Goal: Task Accomplishment & Management: Complete application form

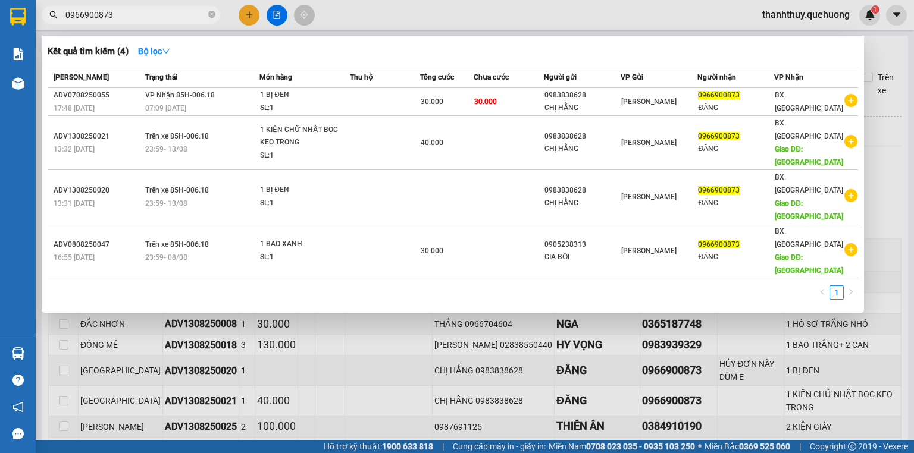
click at [118, 10] on input "0966900873" at bounding box center [135, 14] width 140 height 13
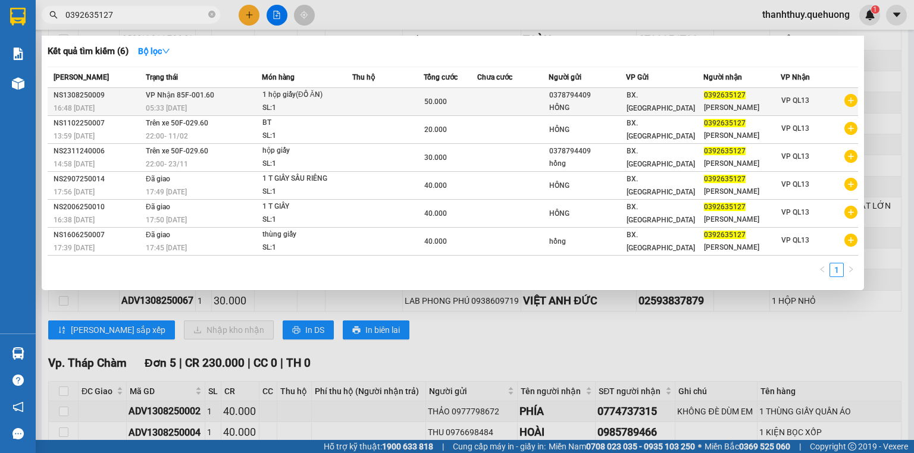
type input "0392635127"
click at [344, 96] on div "1 hộp giấy(ĐỒ ĂN)" at bounding box center [306, 95] width 89 height 13
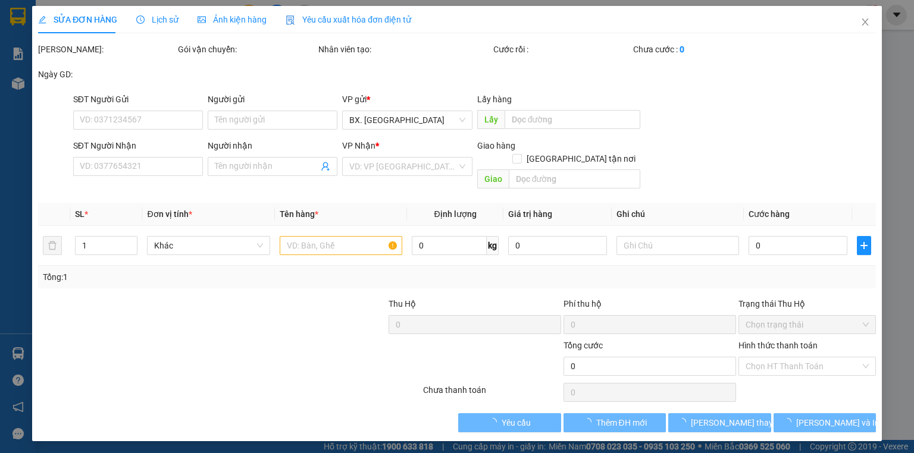
type input "0378794409"
type input "HỒNG"
type input "0392635127"
type input "[PERSON_NAME]"
type input "50.000"
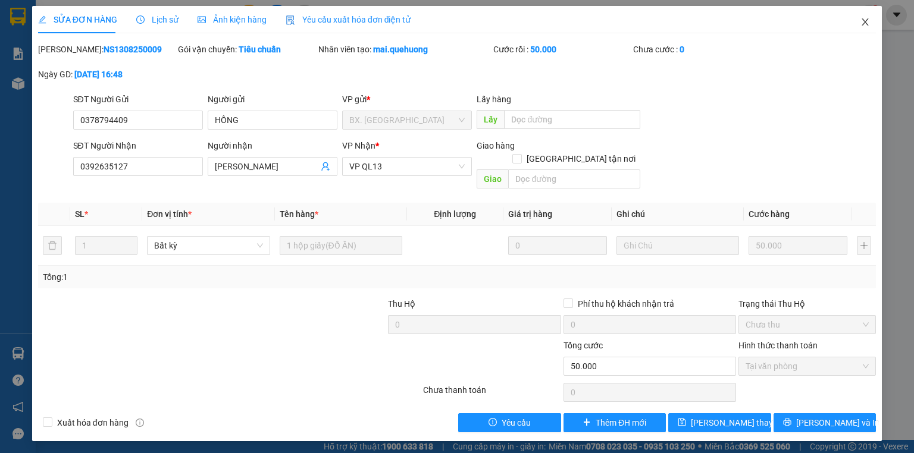
click at [864, 20] on icon "close" at bounding box center [865, 22] width 10 height 10
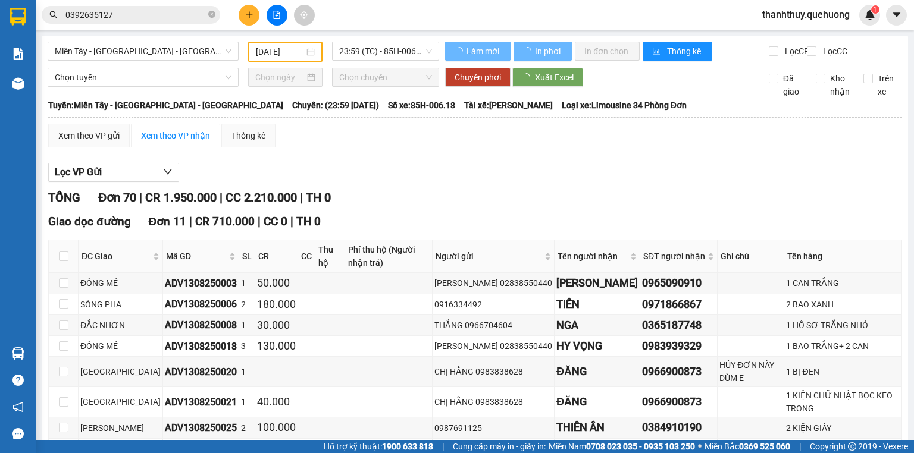
click at [130, 15] on input "0392635127" at bounding box center [135, 14] width 140 height 13
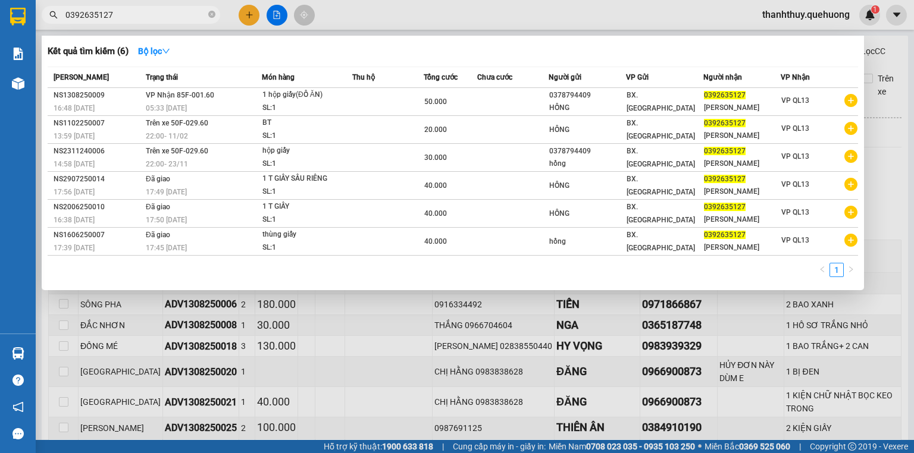
click at [348, 26] on div at bounding box center [457, 226] width 914 height 453
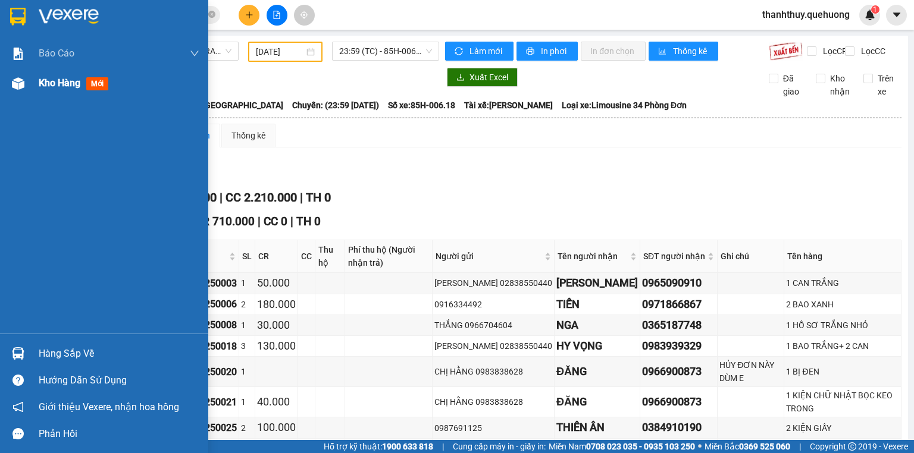
click at [46, 81] on span "Kho hàng" at bounding box center [60, 82] width 42 height 11
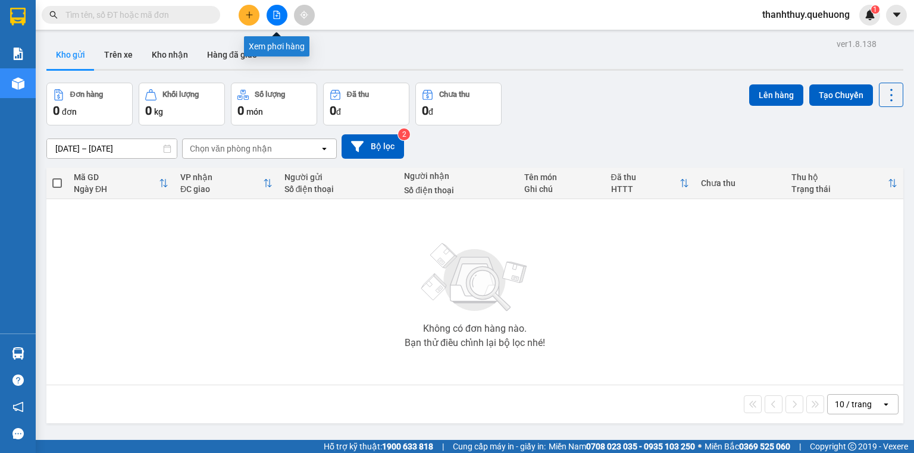
click at [280, 14] on icon "file-add" at bounding box center [277, 15] width 7 height 8
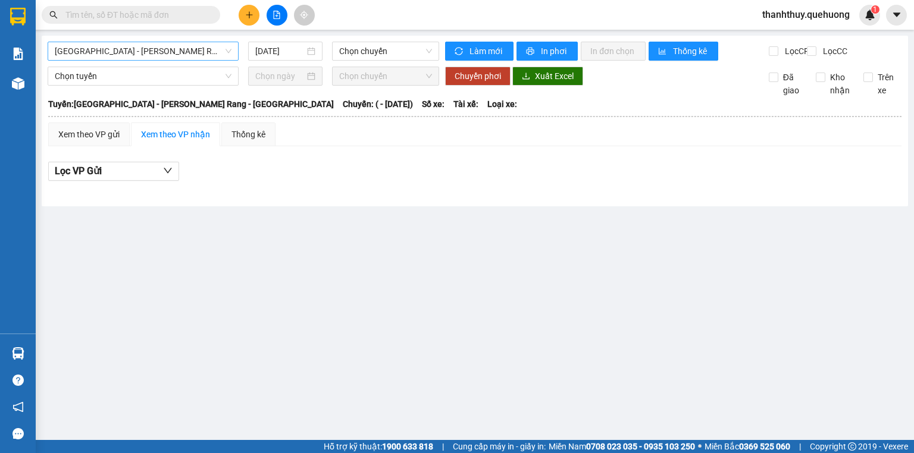
click at [145, 55] on span "Sài Gòn - Phan Rang - Ninh Sơn" at bounding box center [143, 51] width 177 height 18
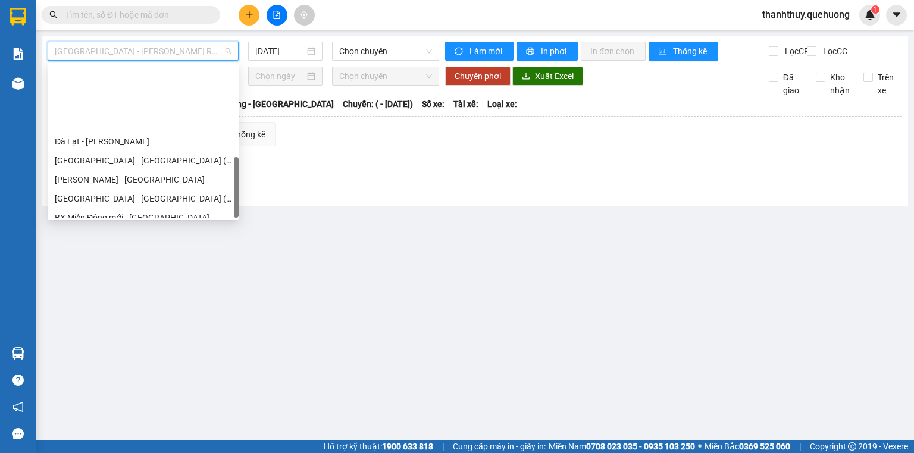
scroll to position [324, 0]
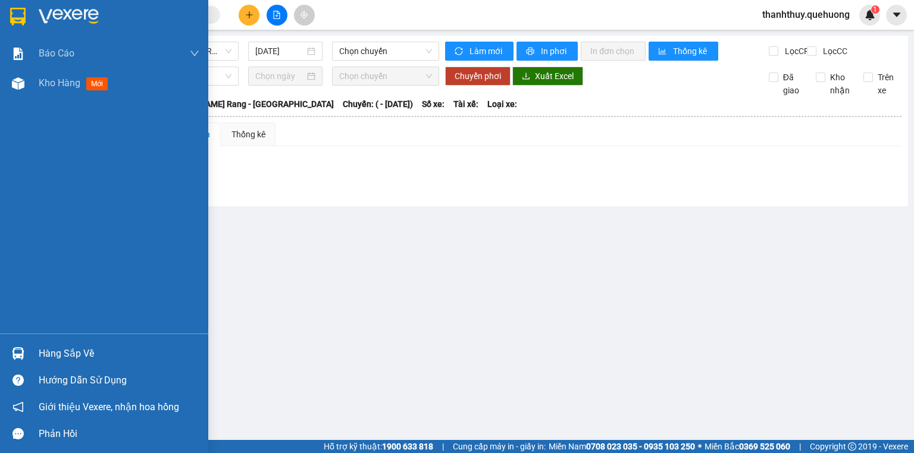
click at [0, 136] on div "Báo cáo Báo cáo dòng tiền (nhân viên) Doanh số tạo đơn theo VP gửi (nhân viên) …" at bounding box center [104, 186] width 208 height 295
click at [48, 77] on span "Kho hàng" at bounding box center [60, 82] width 42 height 11
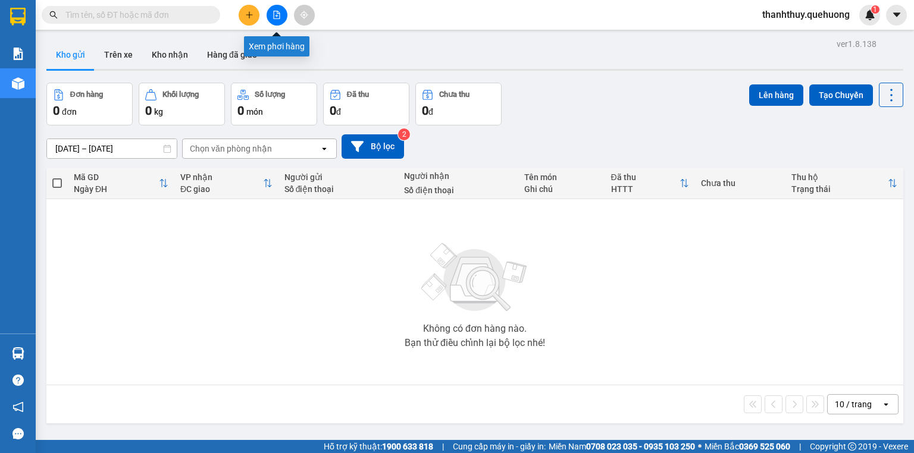
click at [277, 18] on icon "file-add" at bounding box center [277, 15] width 7 height 8
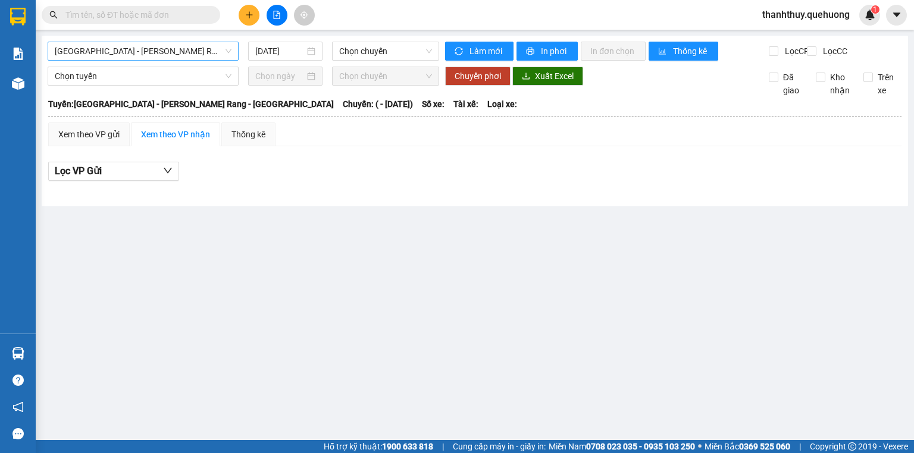
click at [154, 51] on span "Sài Gòn - Phan Rang - Ninh Sơn" at bounding box center [143, 51] width 177 height 18
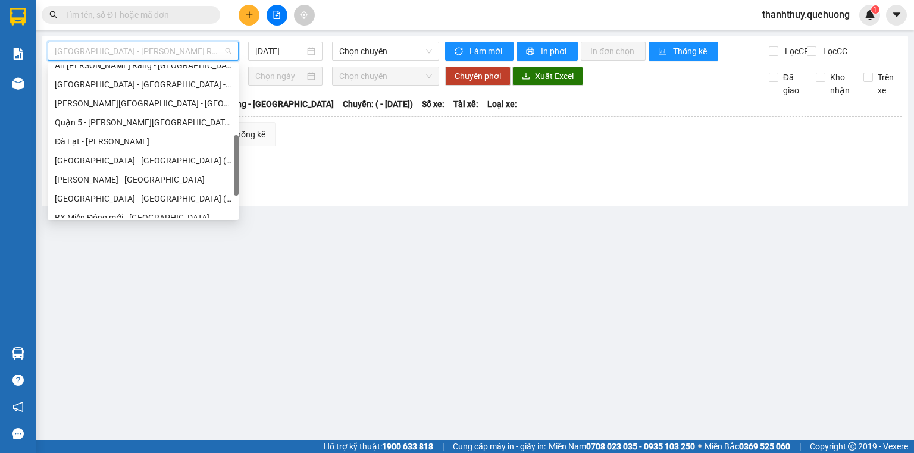
scroll to position [324, 0]
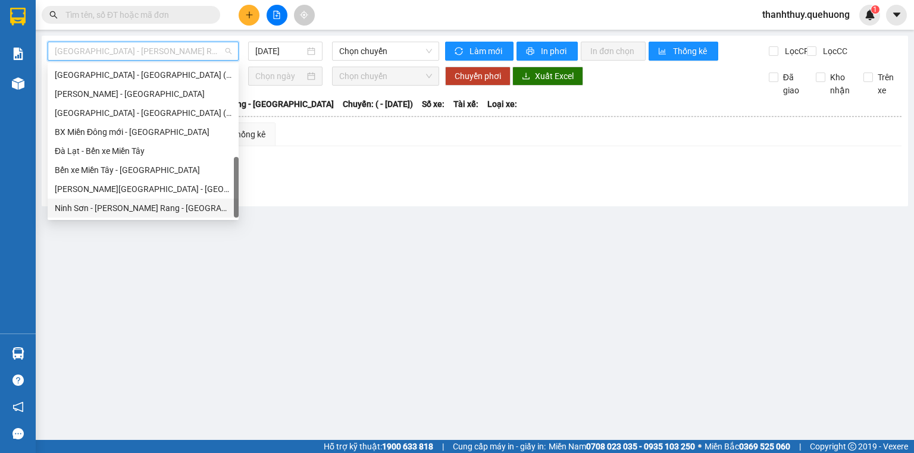
click at [130, 207] on div "Ninh Sơn - Phan Rang - Miền Tây" at bounding box center [143, 208] width 177 height 13
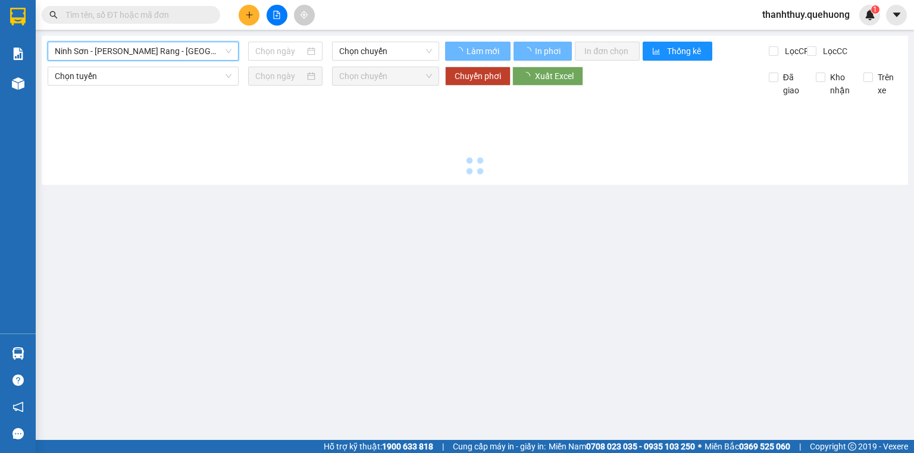
type input "14/08/2025"
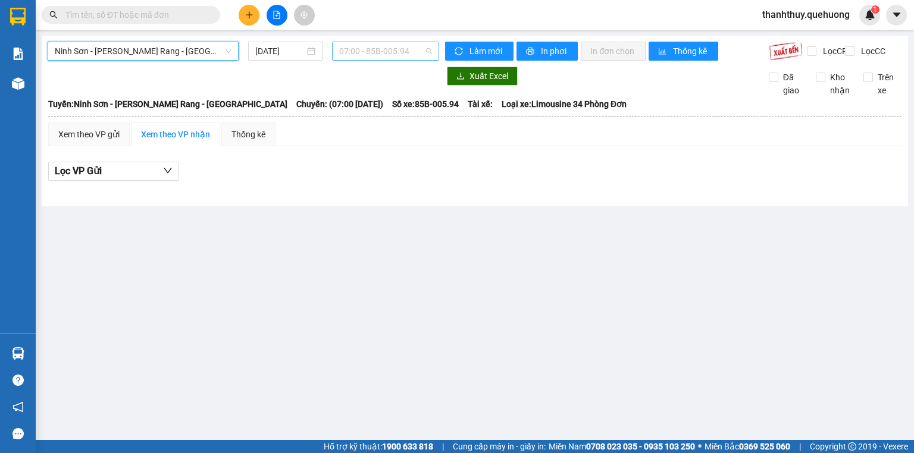
click at [350, 53] on span "07:00 - 85B-005.94" at bounding box center [385, 51] width 93 height 18
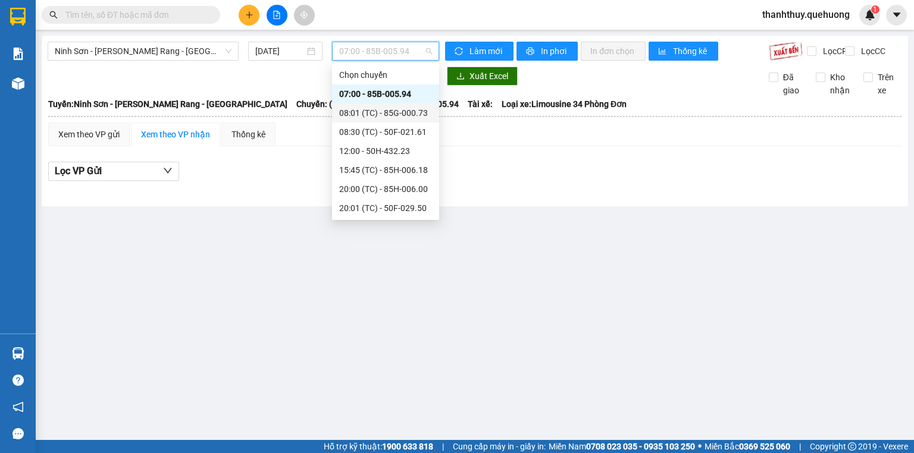
click at [364, 114] on div "08:01 (TC) - 85G-000.73" at bounding box center [385, 112] width 93 height 13
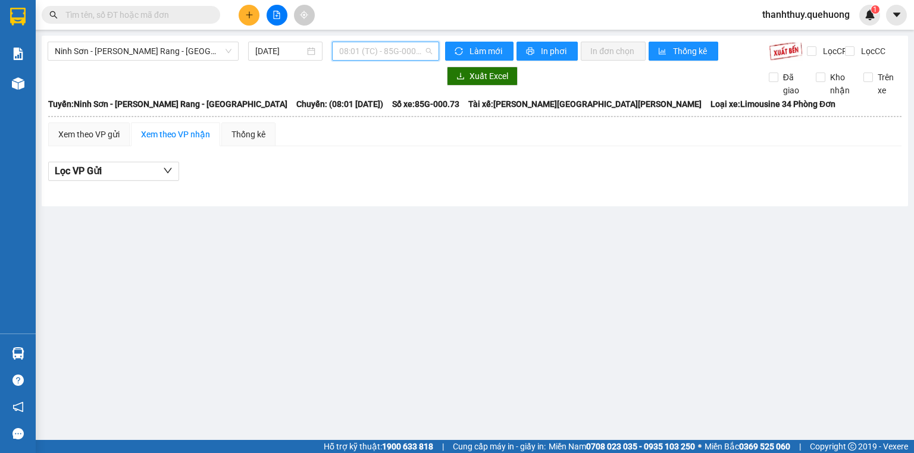
click at [372, 52] on span "08:01 (TC) - 85G-000.73" at bounding box center [385, 51] width 93 height 18
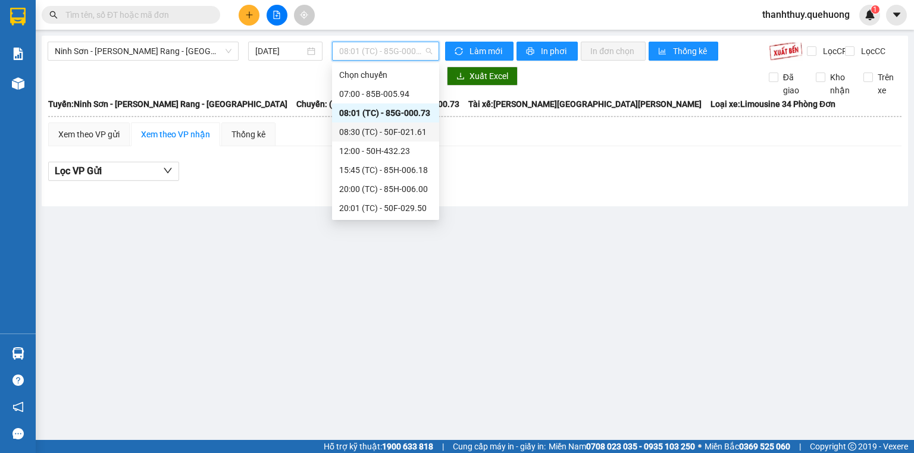
click at [359, 136] on div "08:30 (TC) - 50F-021.61" at bounding box center [385, 132] width 93 height 13
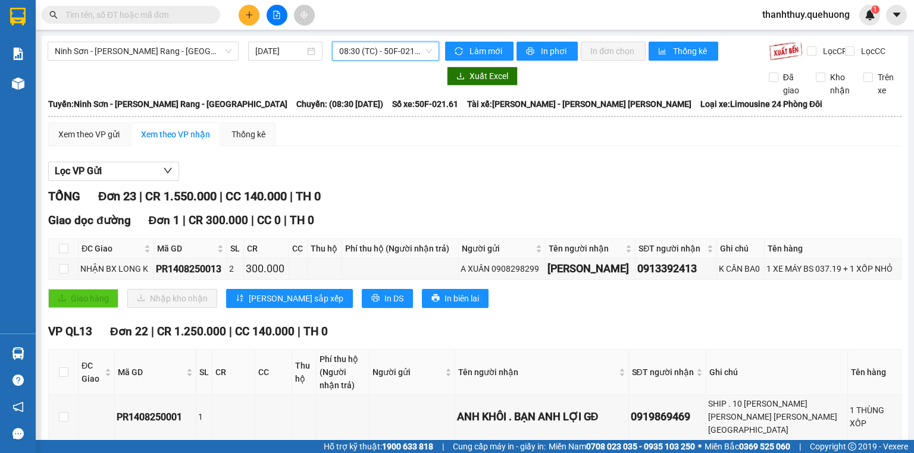
click at [369, 48] on span "08:30 (TC) - 50F-021.61" at bounding box center [385, 51] width 93 height 18
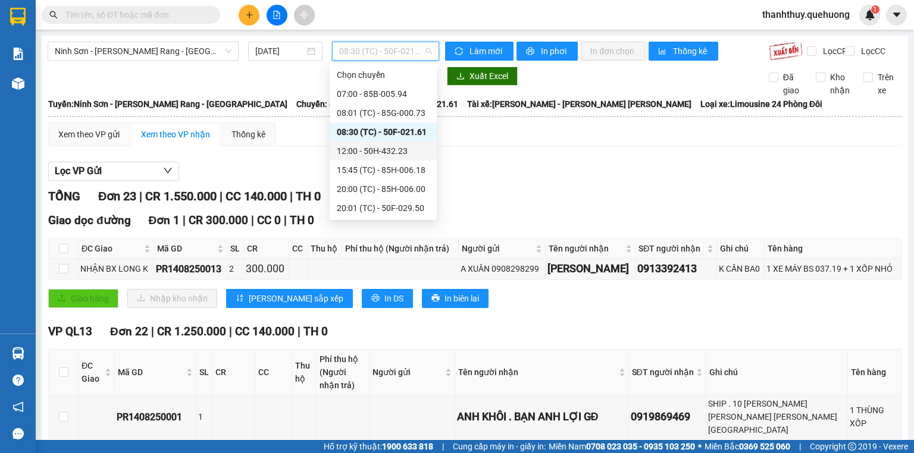
click at [349, 151] on div "12:00 - 50H-432.23" at bounding box center [383, 151] width 93 height 13
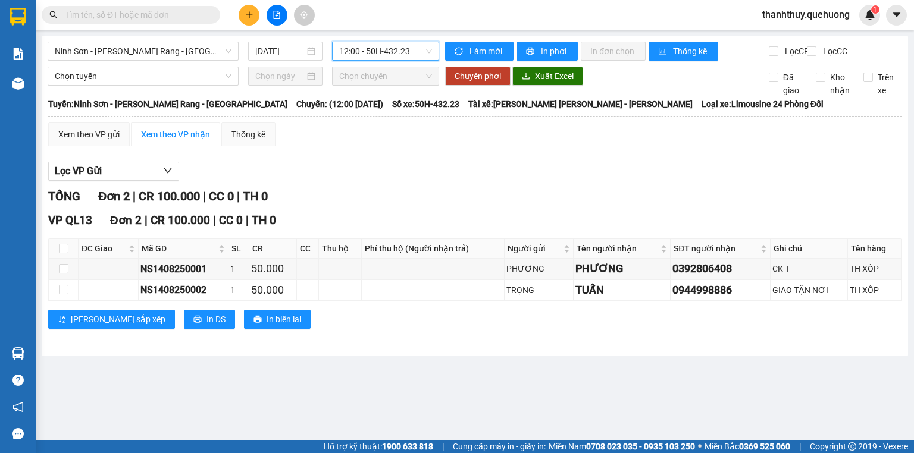
click at [190, 2] on div "Kết quả tìm kiếm ( 0 ) Bộ lọc No Data thanhthuy.quehuong 1" at bounding box center [457, 15] width 914 height 30
click at [186, 19] on input "text" at bounding box center [135, 14] width 140 height 13
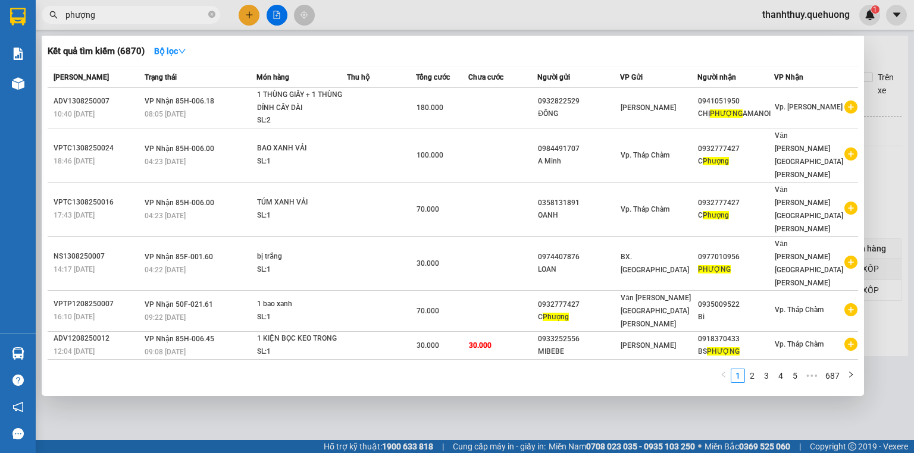
click at [374, 24] on div at bounding box center [457, 226] width 914 height 453
click at [129, 16] on input "phượng" at bounding box center [135, 14] width 140 height 13
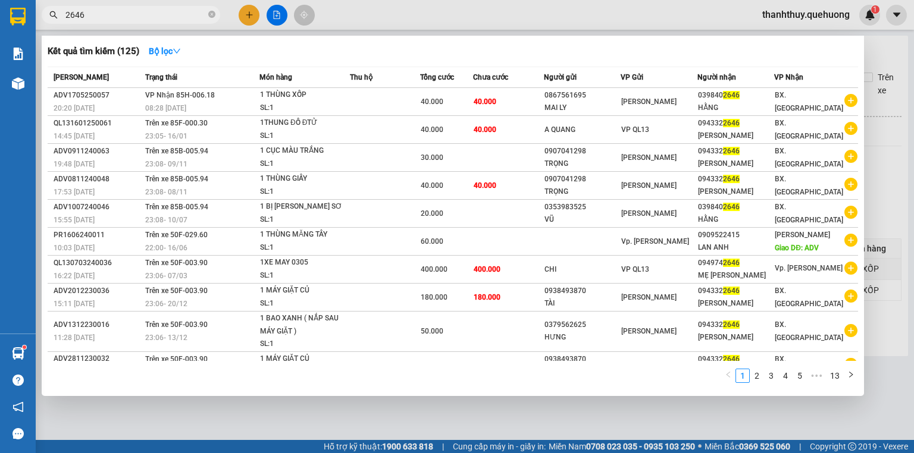
click at [159, 14] on input "2646" at bounding box center [135, 14] width 140 height 13
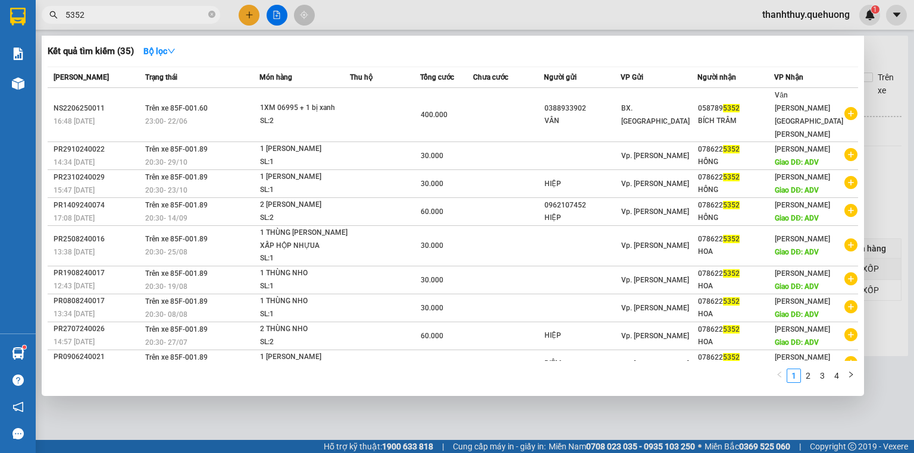
drag, startPoint x: 95, startPoint y: 15, endPoint x: 48, endPoint y: 42, distance: 53.9
click at [48, 26] on div "Kết quả tìm kiếm ( 35 ) Bộ lọc Mã ĐH Trạng thái Món hàng Thu hộ Tổng cước Chưa …" at bounding box center [116, 15] width 232 height 21
type input "0"
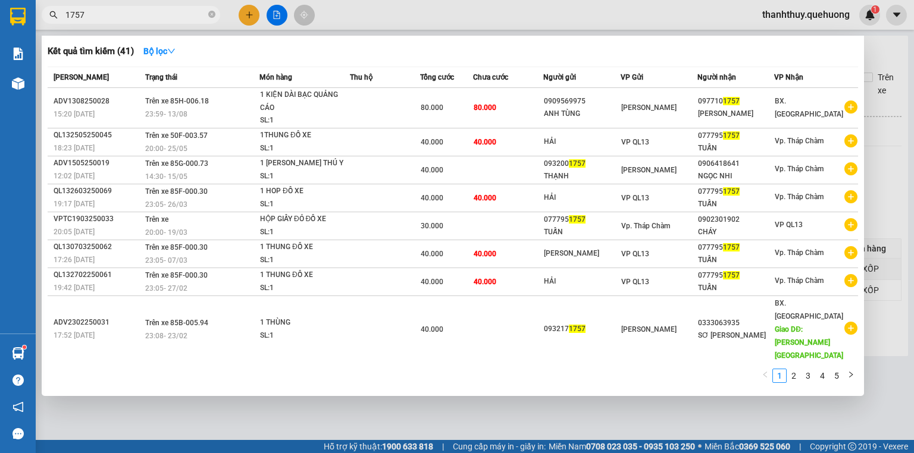
click at [136, 12] on input "1757" at bounding box center [135, 14] width 140 height 13
click at [385, 20] on div at bounding box center [457, 226] width 914 height 453
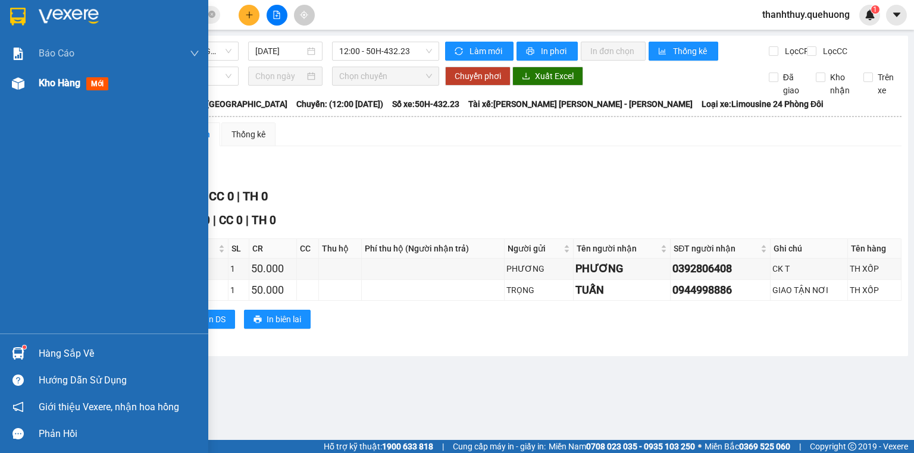
click at [50, 81] on span "Kho hàng" at bounding box center [60, 82] width 42 height 11
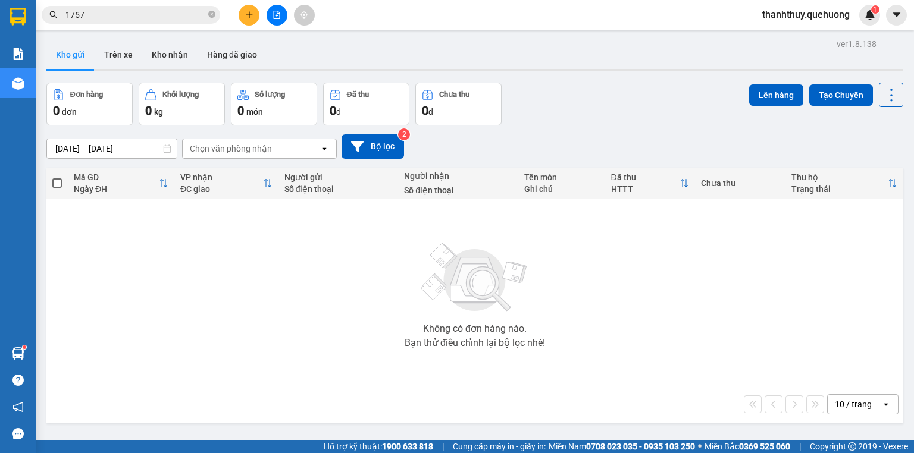
click at [131, 17] on input "1757" at bounding box center [135, 14] width 140 height 13
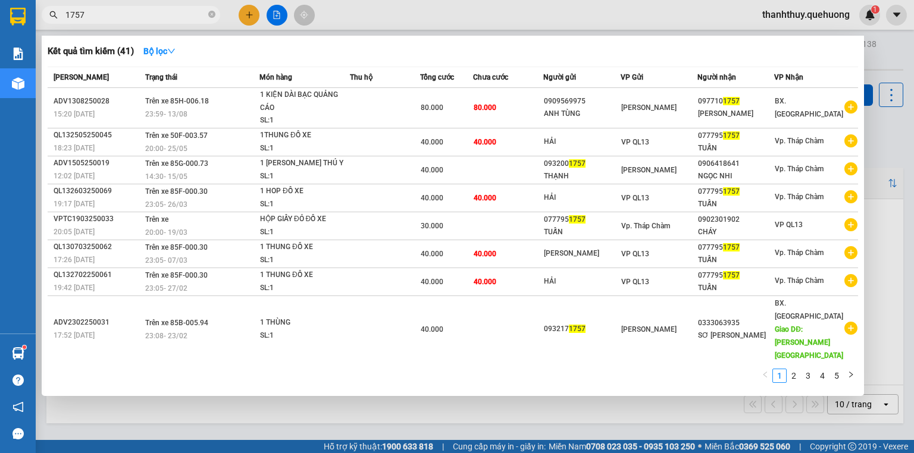
click at [271, 17] on div at bounding box center [457, 226] width 914 height 453
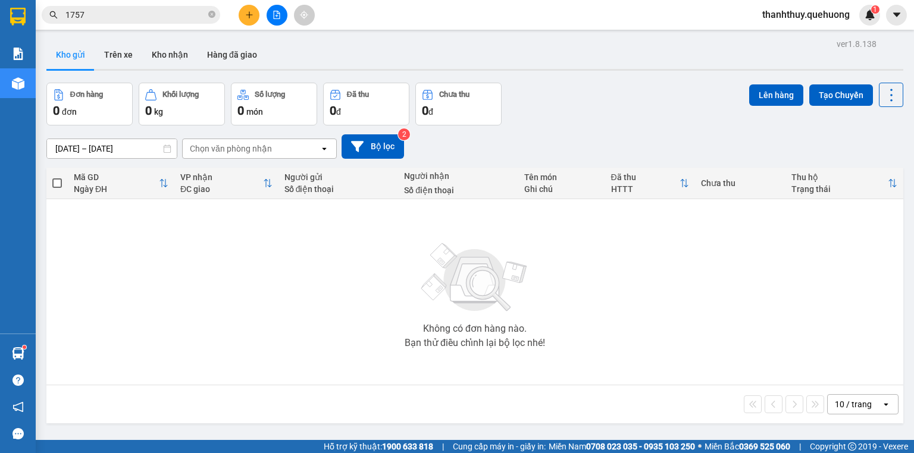
click at [196, 14] on input "1757" at bounding box center [135, 14] width 140 height 13
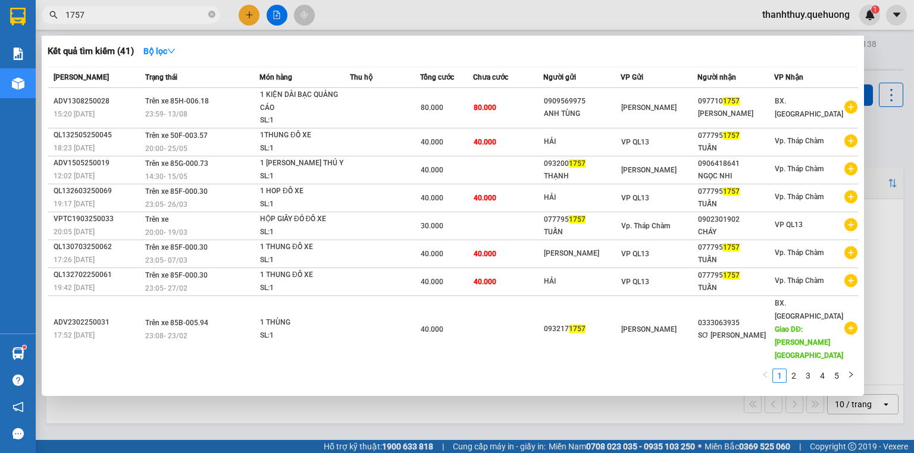
click at [196, 14] on input "1757" at bounding box center [135, 14] width 140 height 13
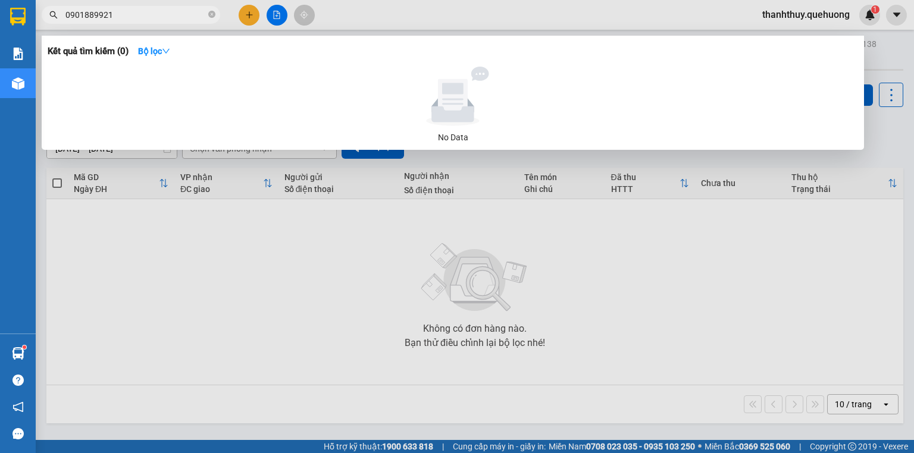
type input "0901889921"
click at [362, 16] on div at bounding box center [457, 226] width 914 height 453
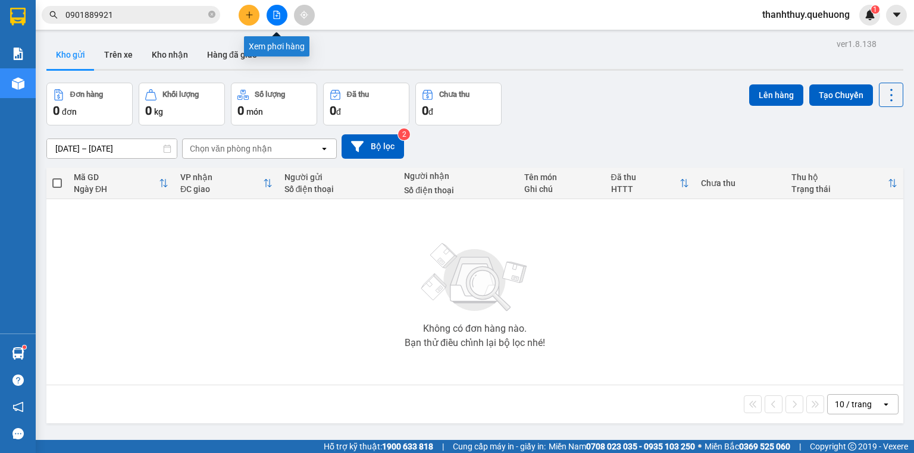
click at [272, 14] on icon "file-add" at bounding box center [276, 15] width 8 height 8
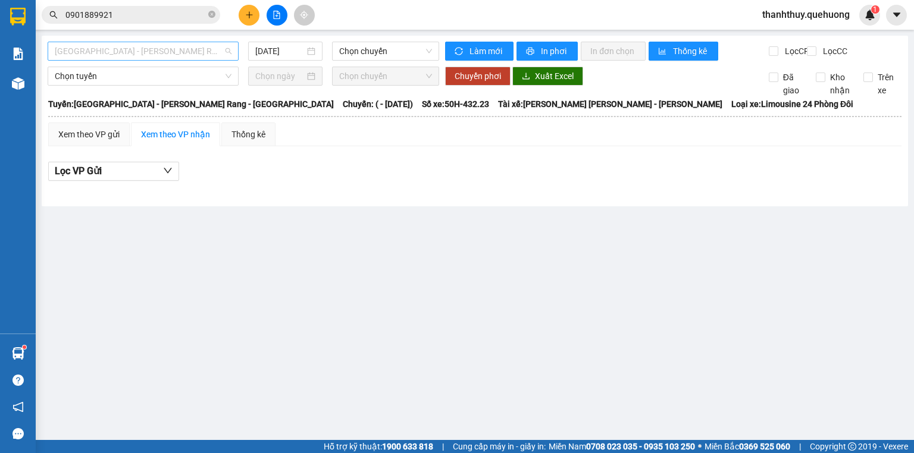
click at [193, 51] on span "Sài Gòn - Phan Rang - Ninh Sơn" at bounding box center [143, 51] width 177 height 18
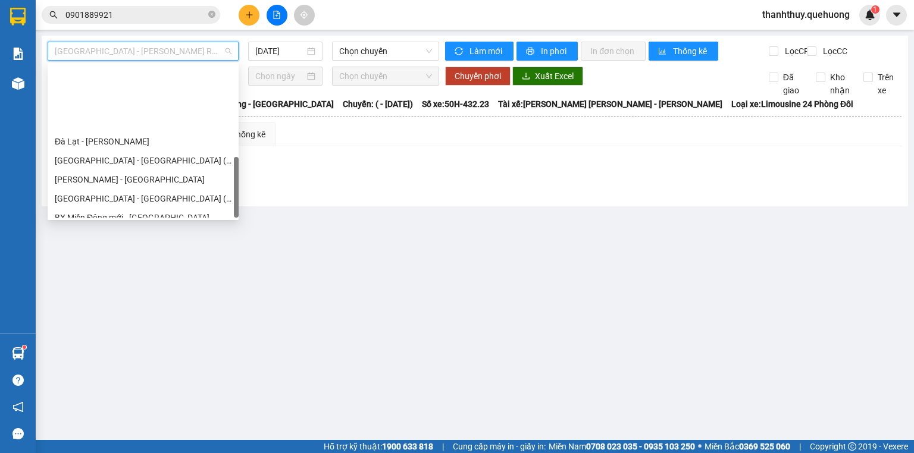
scroll to position [324, 0]
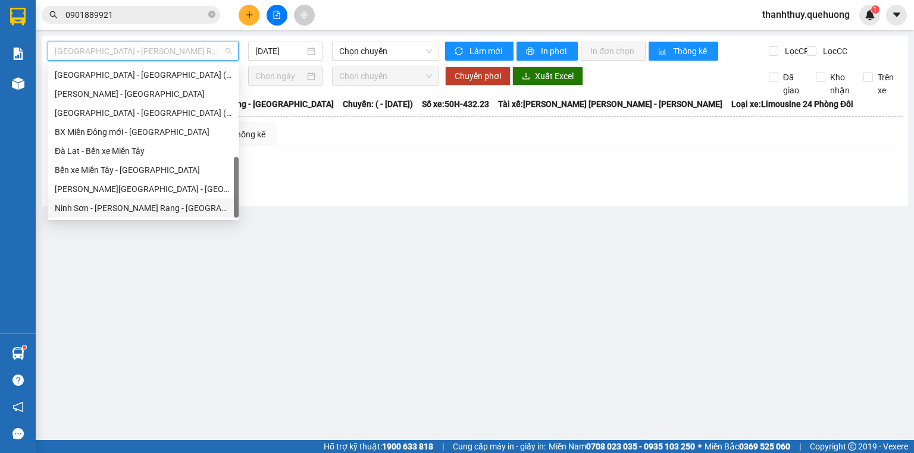
click at [131, 193] on div "Miền Tây - [GEOGRAPHIC_DATA] - [GEOGRAPHIC_DATA]" at bounding box center [143, 189] width 177 height 13
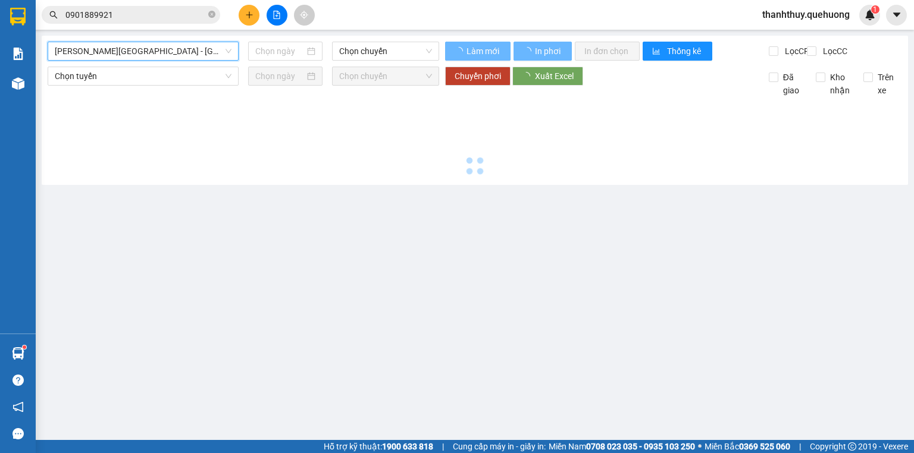
type input "14/08/2025"
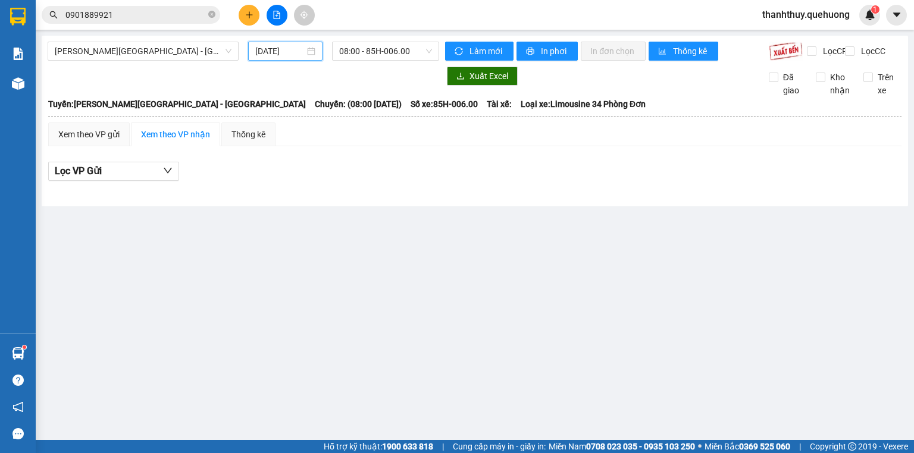
click at [264, 57] on input "14/08/2025" at bounding box center [279, 51] width 49 height 13
click at [358, 45] on span "08:00 - 85H-006.00" at bounding box center [385, 51] width 93 height 18
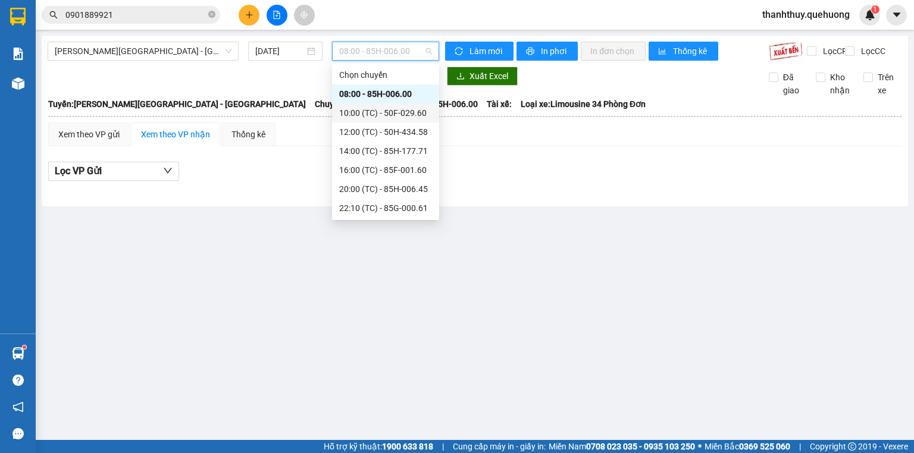
click at [364, 116] on div "10:00 (TC) - 50F-029.60" at bounding box center [385, 112] width 93 height 13
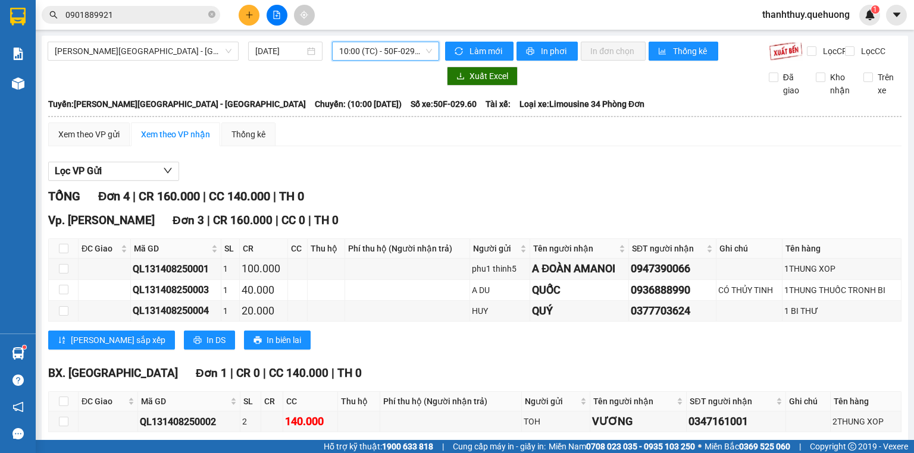
click at [395, 52] on span "10:00 (TC) - 50F-029.60" at bounding box center [385, 51] width 93 height 18
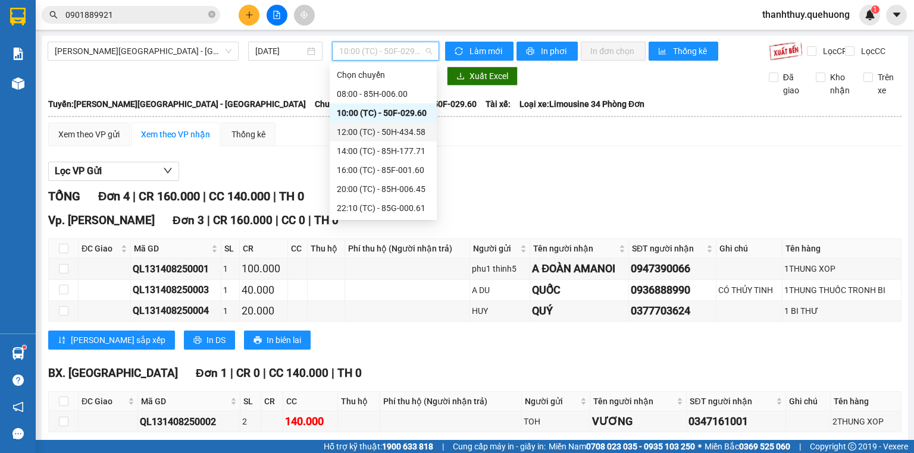
click at [353, 134] on div "12:00 (TC) - 50H-434.58" at bounding box center [383, 132] width 93 height 13
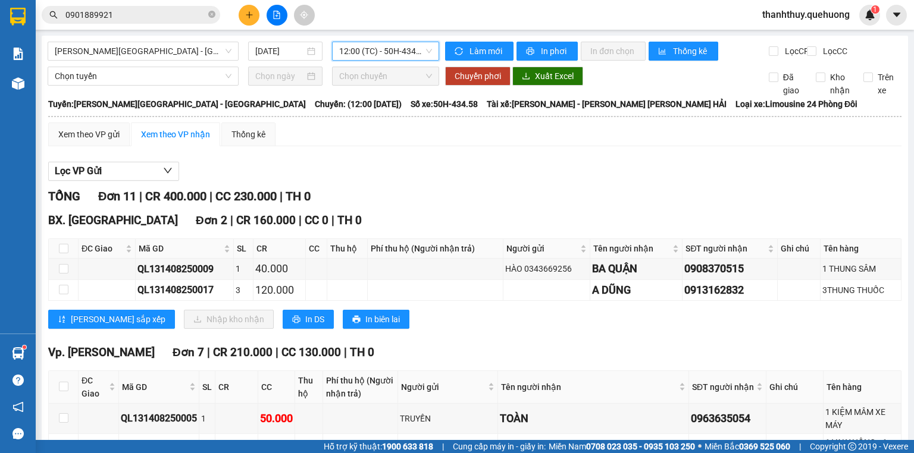
click at [391, 52] on span "12:00 (TC) - 50H-434.58" at bounding box center [385, 51] width 93 height 18
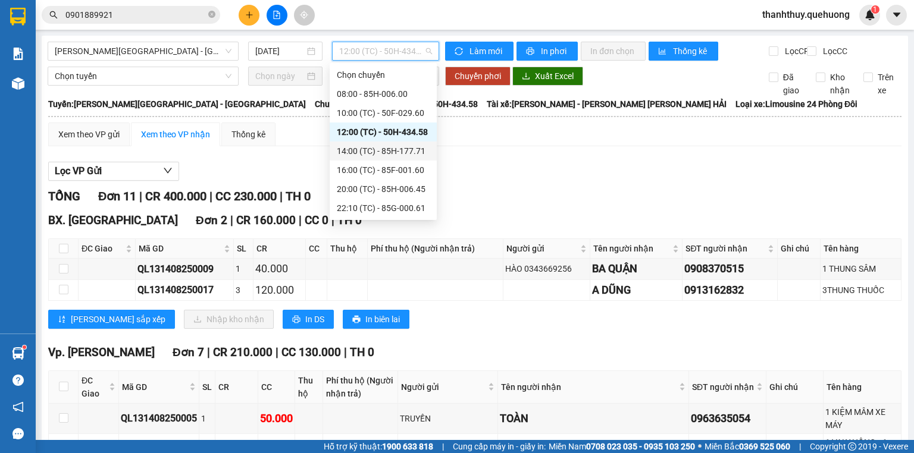
click at [390, 154] on div "14:00 (TC) - 85H-177.71" at bounding box center [383, 151] width 93 height 13
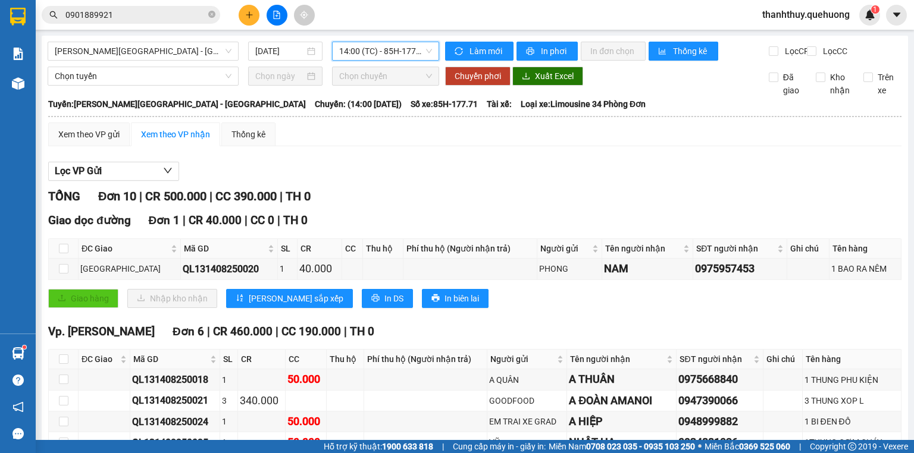
click at [377, 51] on span "14:00 (TC) - 85H-177.71" at bounding box center [385, 51] width 93 height 18
click at [258, 17] on button at bounding box center [249, 15] width 21 height 21
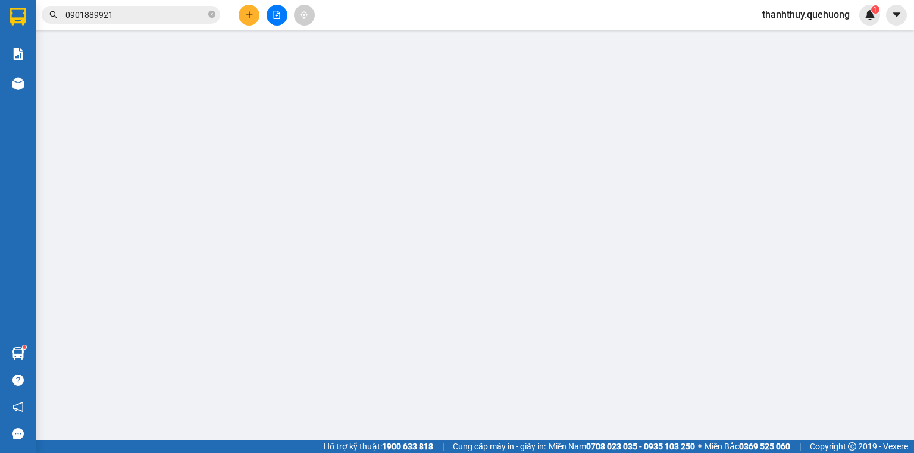
click at [248, 14] on div "TẠO ĐƠN HÀNG Yêu cầu xuất hóa đơn điện tử Transit Pickup Surcharge Ids Transit …" at bounding box center [457, 226] width 914 height 453
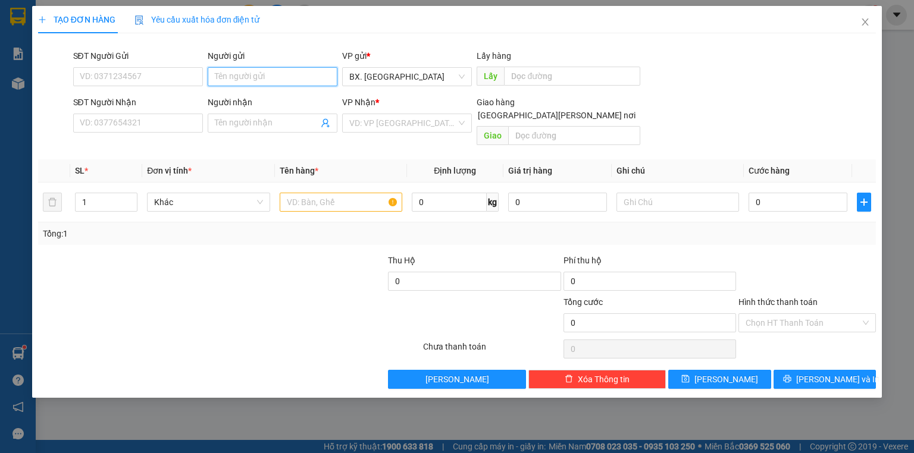
click at [249, 76] on input "Người gửi" at bounding box center [273, 76] width 130 height 19
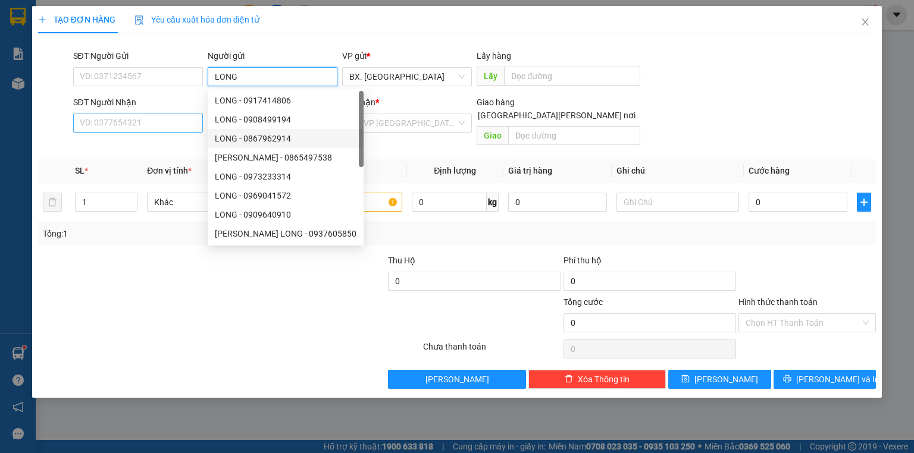
type input "LONG"
click at [190, 124] on input "SĐT Người Nhận" at bounding box center [138, 123] width 130 height 19
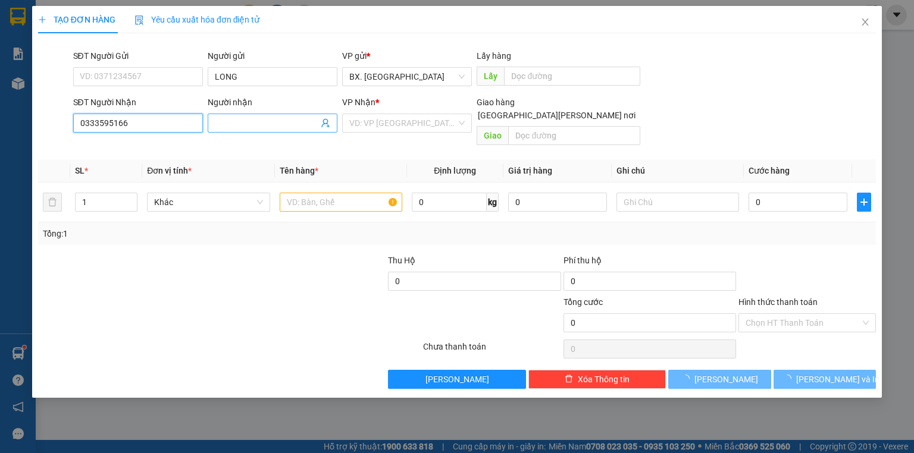
type input "0333595166"
click at [248, 123] on input "Người nhận" at bounding box center [267, 123] width 104 height 13
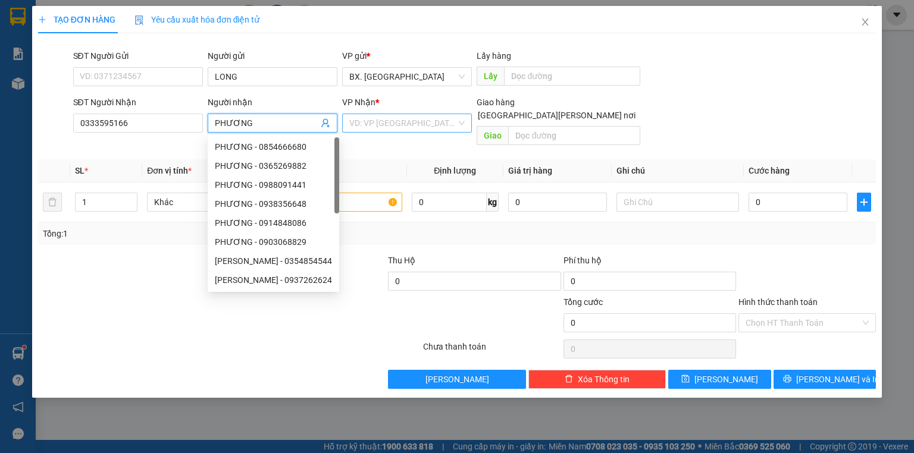
type input "PHƯƠNG"
click at [358, 123] on input "search" at bounding box center [402, 123] width 107 height 18
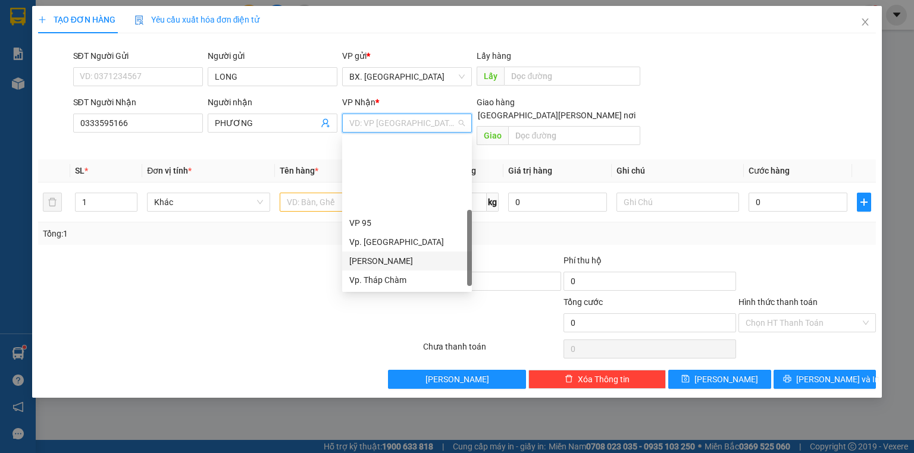
scroll to position [90, 0]
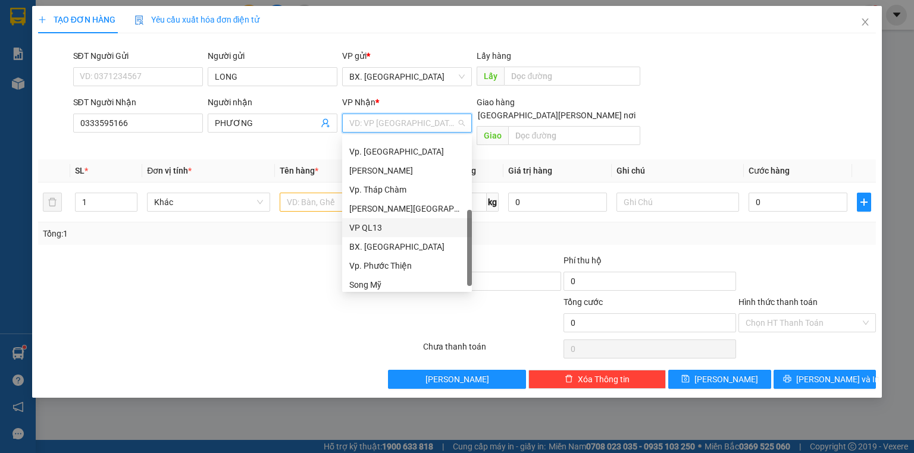
click at [370, 231] on div "VP QL13" at bounding box center [406, 227] width 115 height 13
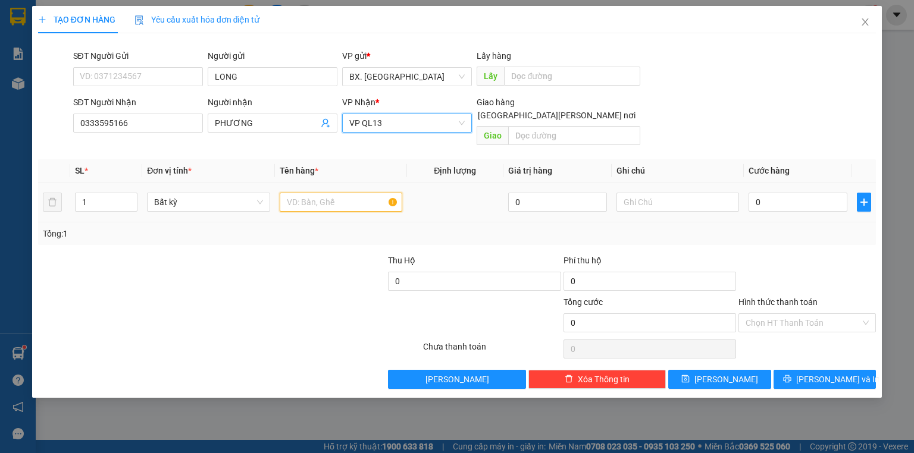
click at [306, 193] on input "text" at bounding box center [341, 202] width 123 height 19
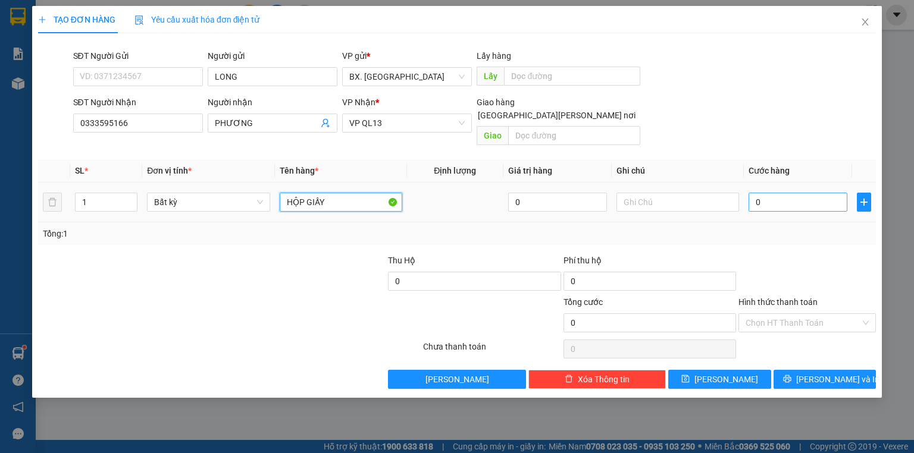
type input "HỘP GIẤY"
click at [801, 193] on input "0" at bounding box center [797, 202] width 99 height 19
type input "3"
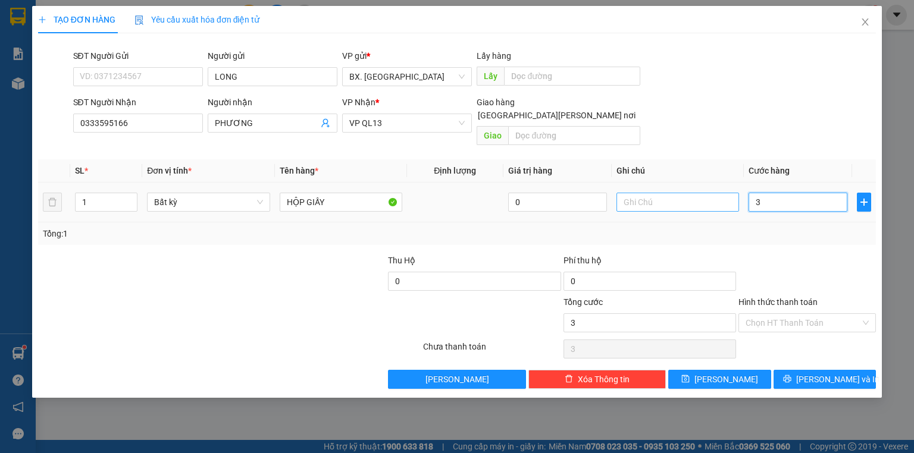
type input "30"
click at [753, 314] on input "Hình thức thanh toán" at bounding box center [802, 323] width 115 height 18
type input "30.000"
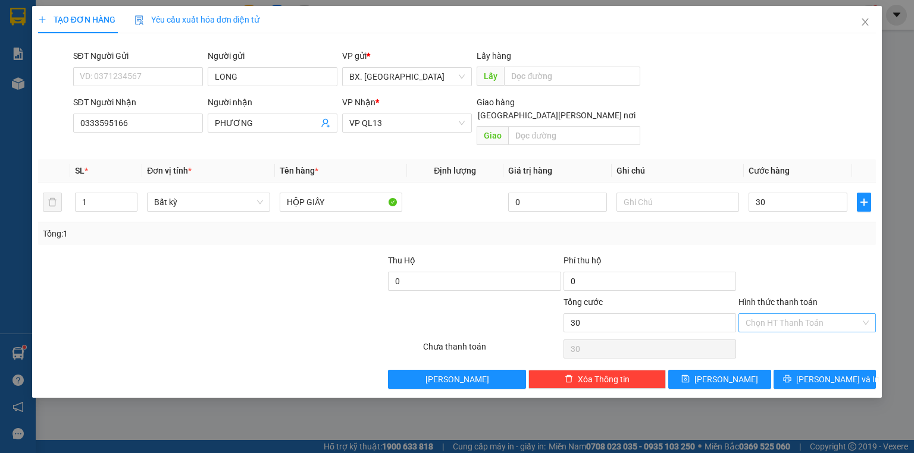
type input "30.000"
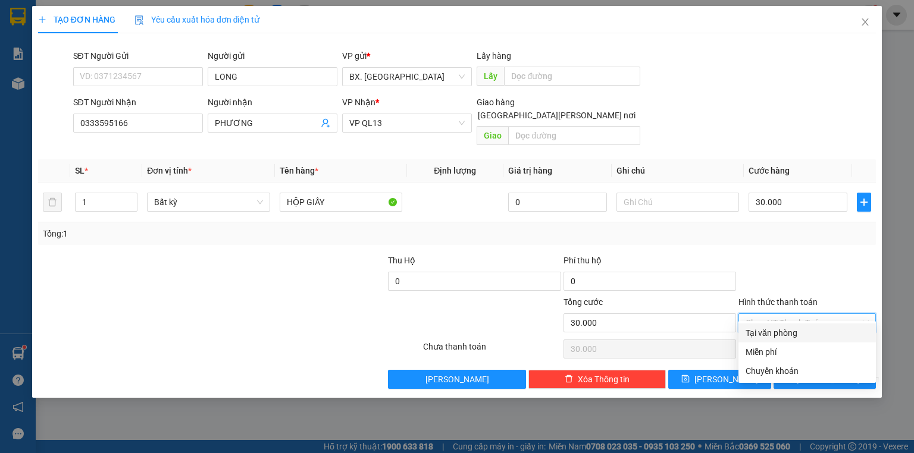
click at [768, 329] on div "Tại văn phòng" at bounding box center [806, 333] width 123 height 13
type input "0"
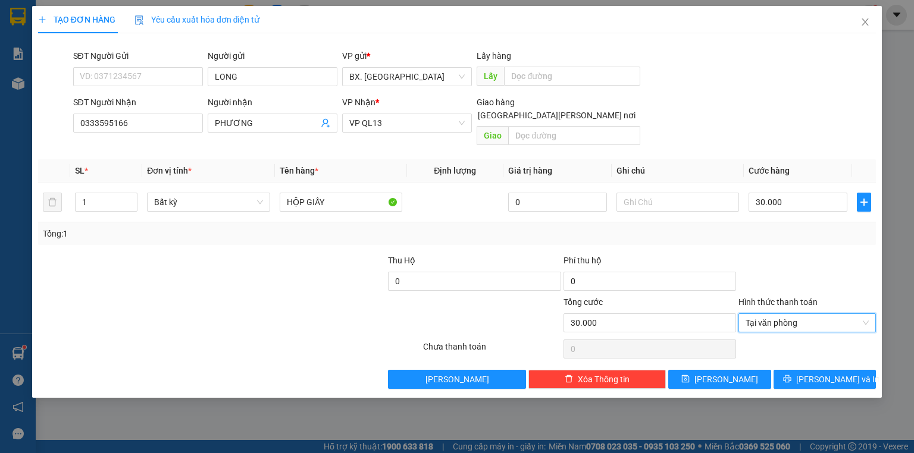
click at [790, 355] on div "Transit Pickup Surcharge Ids Transit Deliver Surcharge Ids Transit Deliver Surc…" at bounding box center [457, 216] width 838 height 346
click at [790, 370] on button "[PERSON_NAME] và In" at bounding box center [824, 379] width 103 height 19
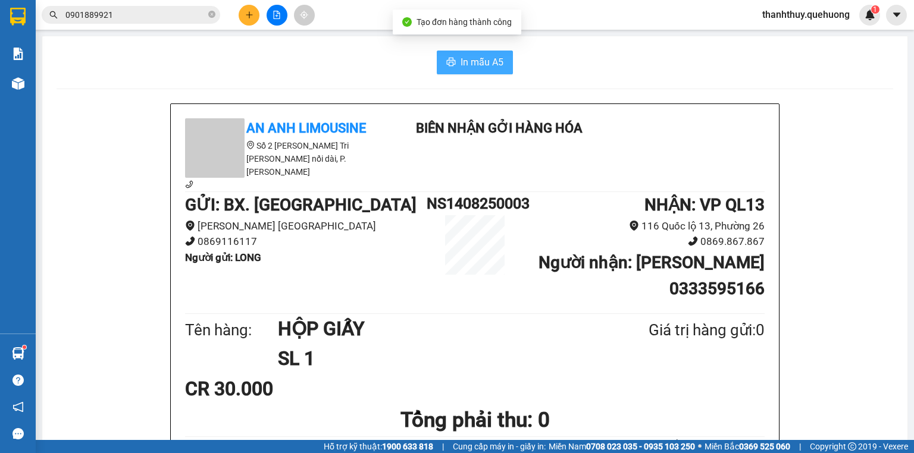
drag, startPoint x: 495, startPoint y: 61, endPoint x: 629, endPoint y: 217, distance: 205.0
click at [496, 61] on span "In mẫu A5" at bounding box center [482, 62] width 43 height 15
click at [245, 20] on button at bounding box center [249, 15] width 21 height 21
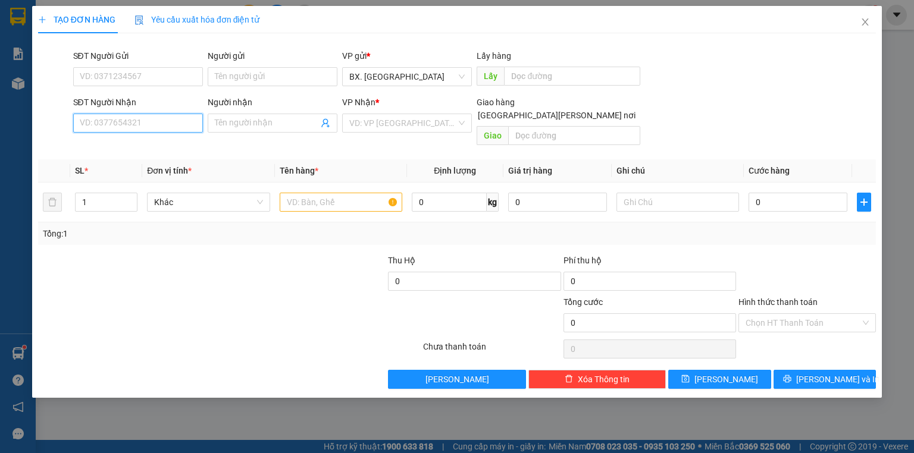
click at [121, 127] on input "SĐT Người Nhận" at bounding box center [138, 123] width 130 height 19
paste input "0835387945"
type input "0835387945"
click at [270, 126] on input "Người nhận" at bounding box center [267, 123] width 104 height 13
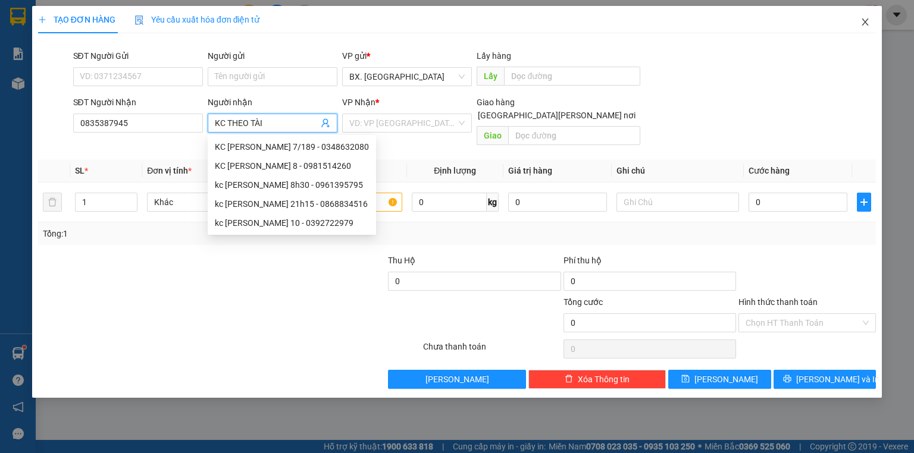
type input "KC THEO TÀI"
click at [867, 21] on icon "close" at bounding box center [865, 22] width 10 height 10
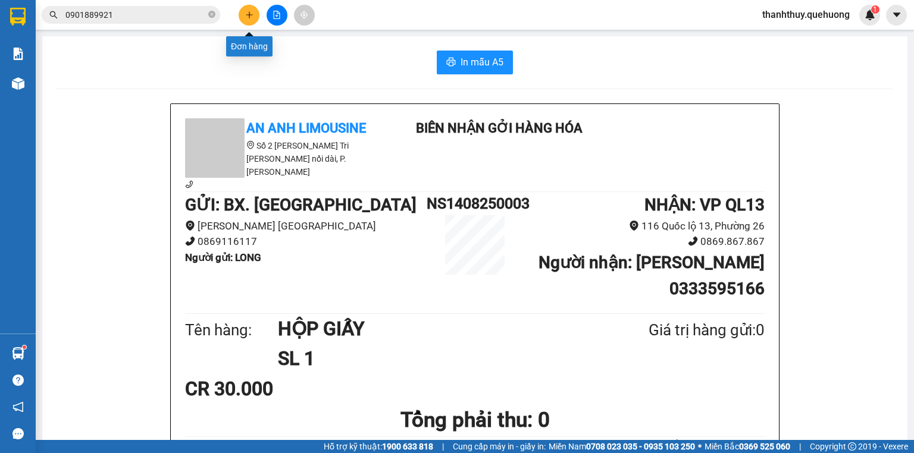
click at [249, 14] on icon "plus" at bounding box center [249, 14] width 1 height 7
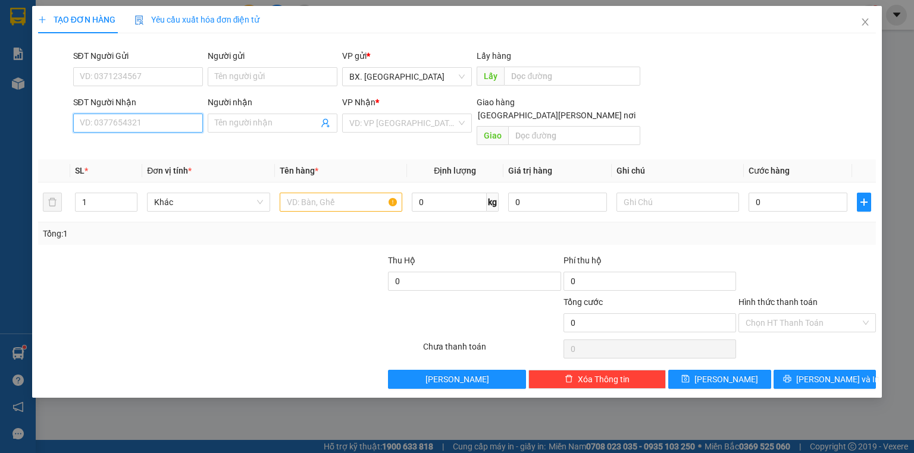
click at [123, 126] on input "SĐT Người Nhận" at bounding box center [138, 123] width 130 height 19
paste input "0835387945"
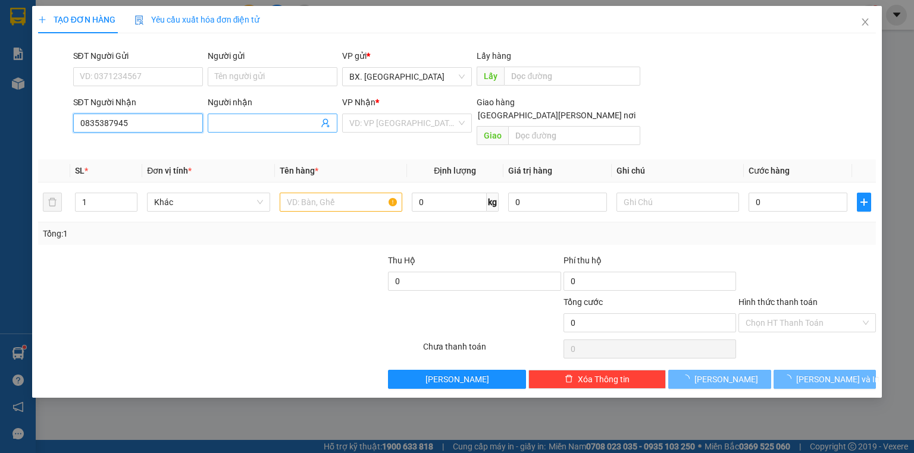
type input "0835387945"
click at [259, 120] on input "Người nhận" at bounding box center [267, 123] width 104 height 13
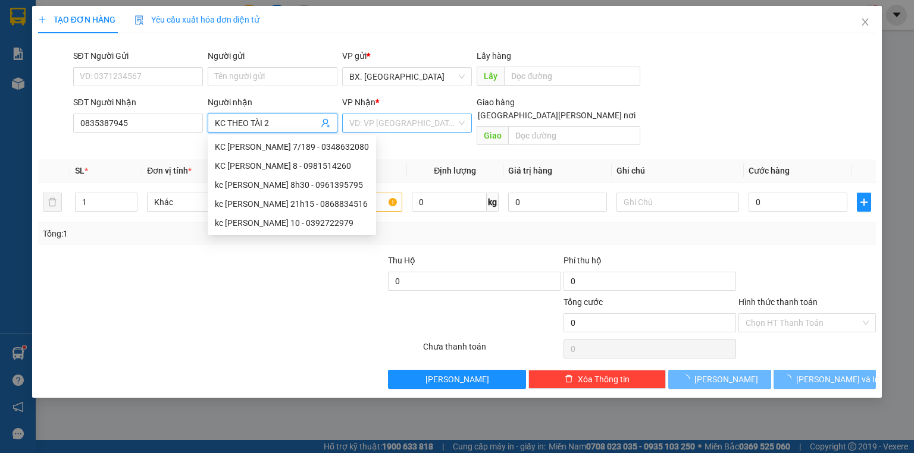
type input "KC THEO TÀI 2"
click at [398, 120] on input "search" at bounding box center [402, 123] width 107 height 18
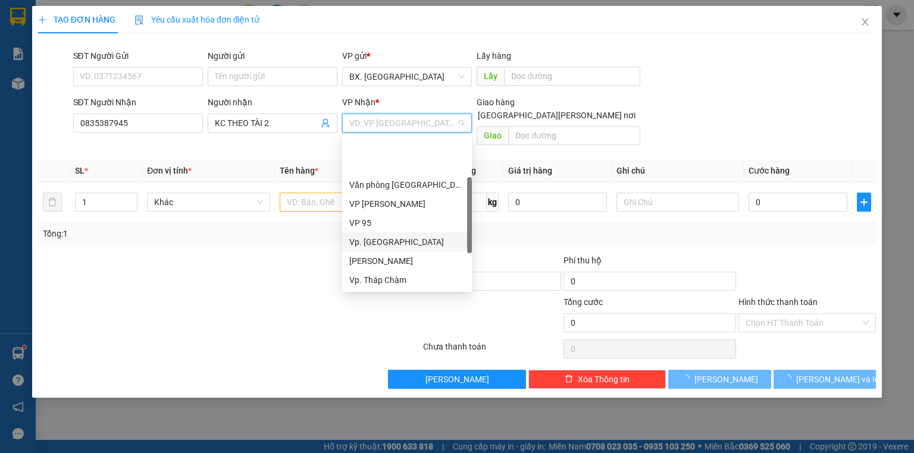
scroll to position [90, 0]
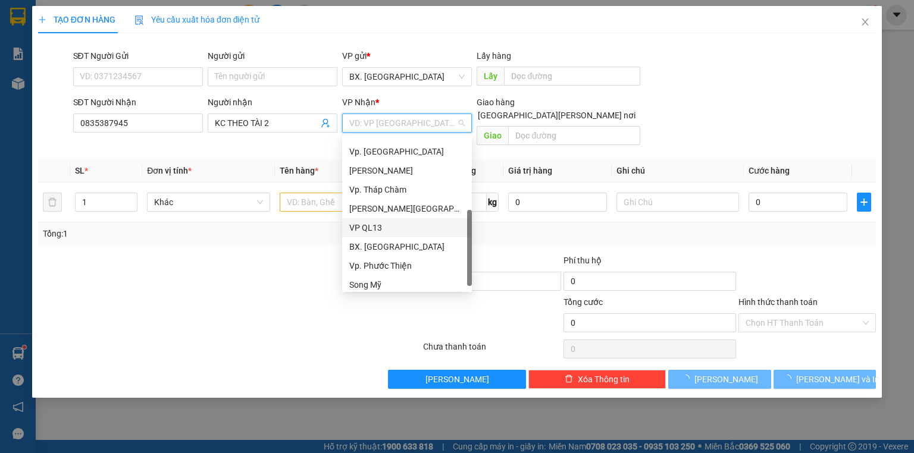
click at [380, 224] on div "VP QL13" at bounding box center [406, 227] width 115 height 13
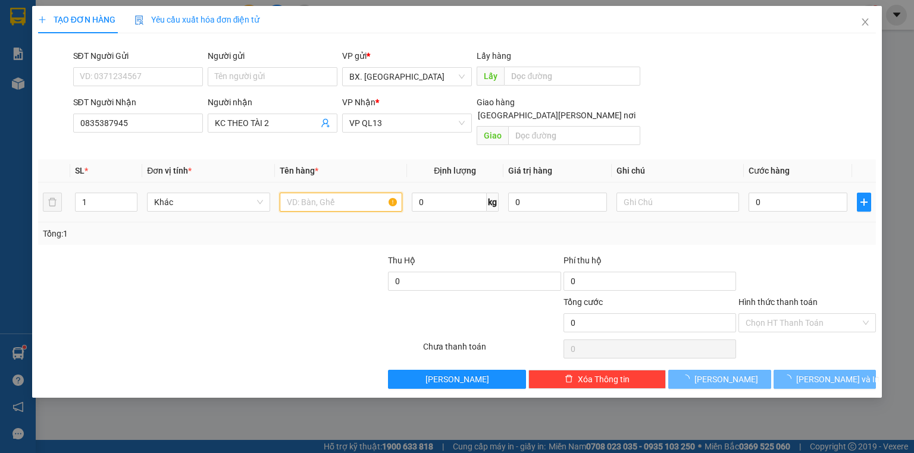
click at [319, 193] on input "text" at bounding box center [341, 202] width 123 height 19
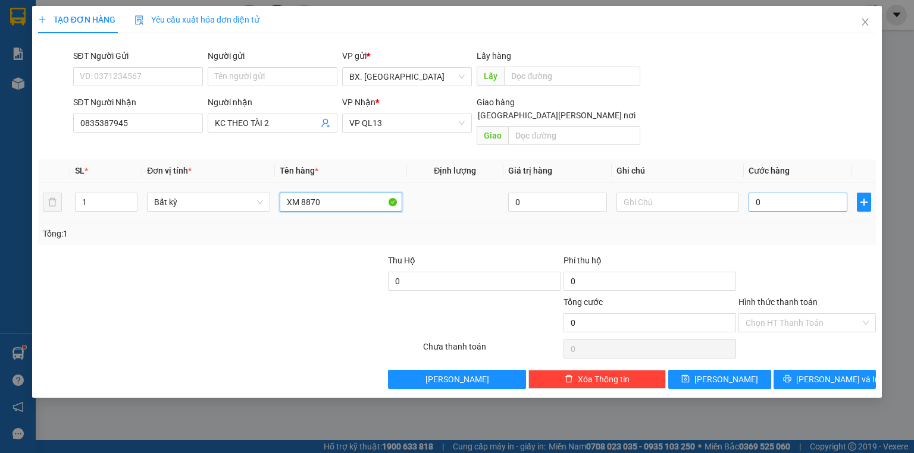
type input "XM 8870"
click at [774, 193] on input "0" at bounding box center [797, 202] width 99 height 19
type input "3"
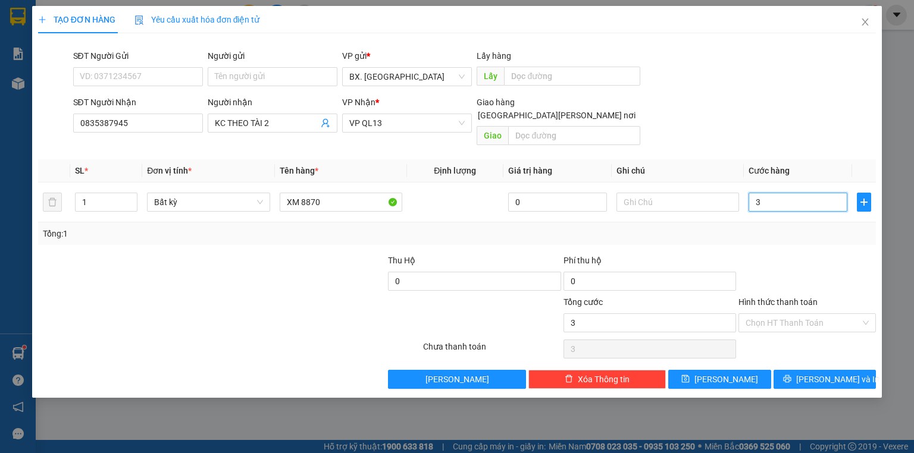
type input "30"
type input "300"
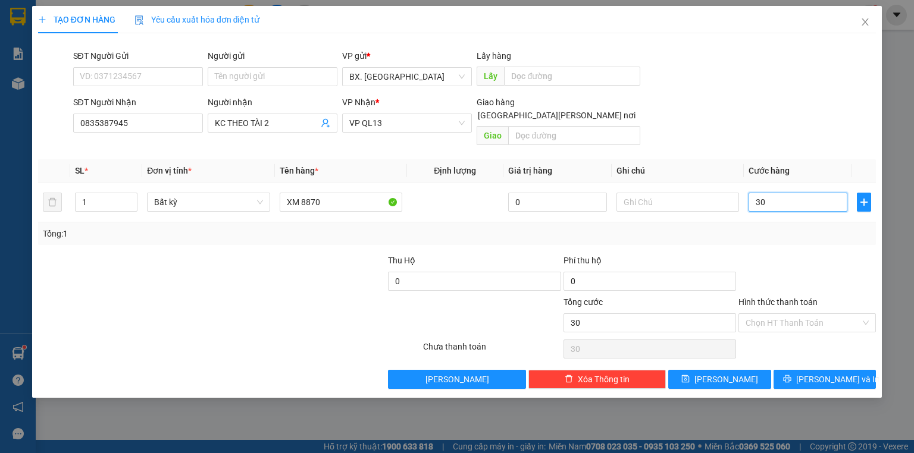
type input "300"
type input "300.000"
click at [656, 193] on input "text" at bounding box center [677, 202] width 123 height 19
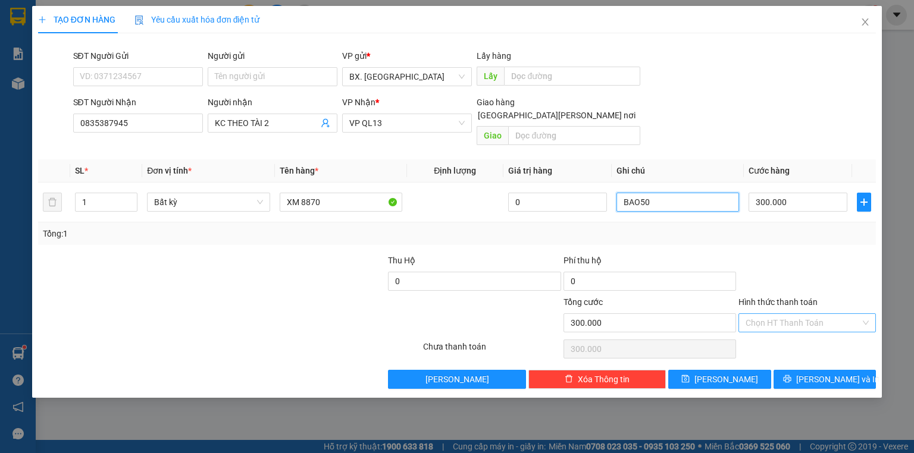
type input "BAO50"
click at [782, 314] on input "Hình thức thanh toán" at bounding box center [802, 323] width 115 height 18
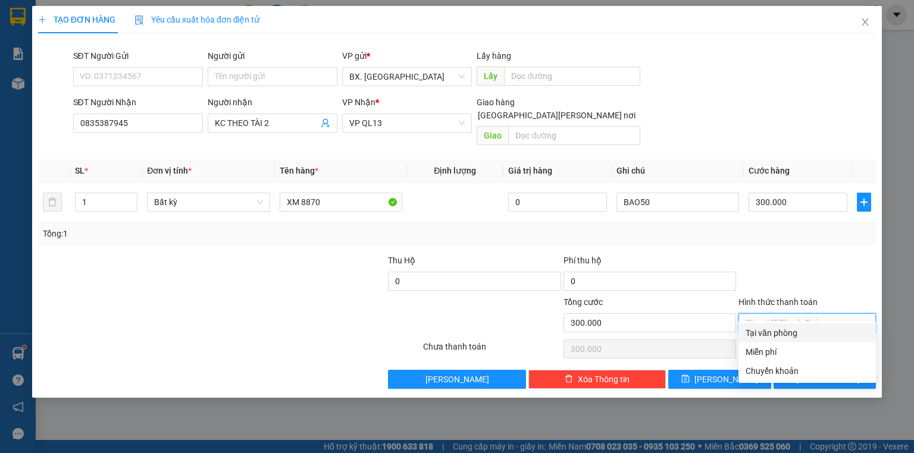
click at [784, 337] on div "Tại văn phòng" at bounding box center [806, 333] width 123 height 13
type input "0"
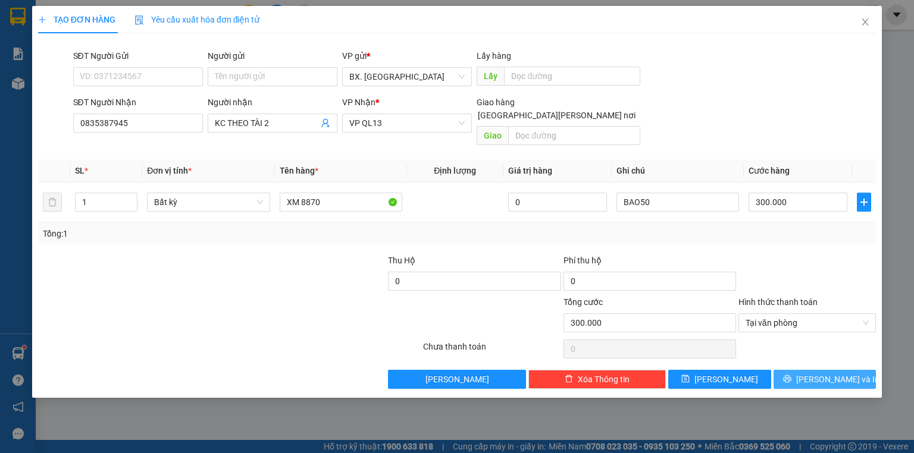
click at [803, 370] on button "[PERSON_NAME] và In" at bounding box center [824, 379] width 103 height 19
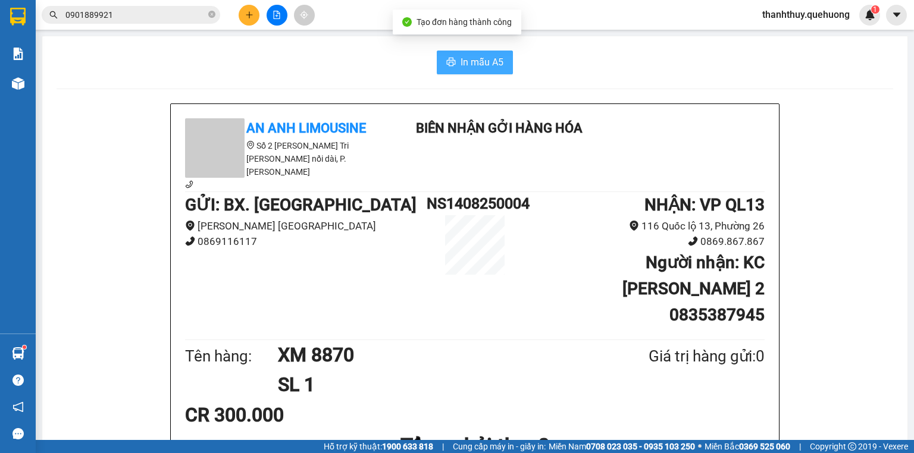
click at [453, 62] on button "In mẫu A5" at bounding box center [475, 63] width 76 height 24
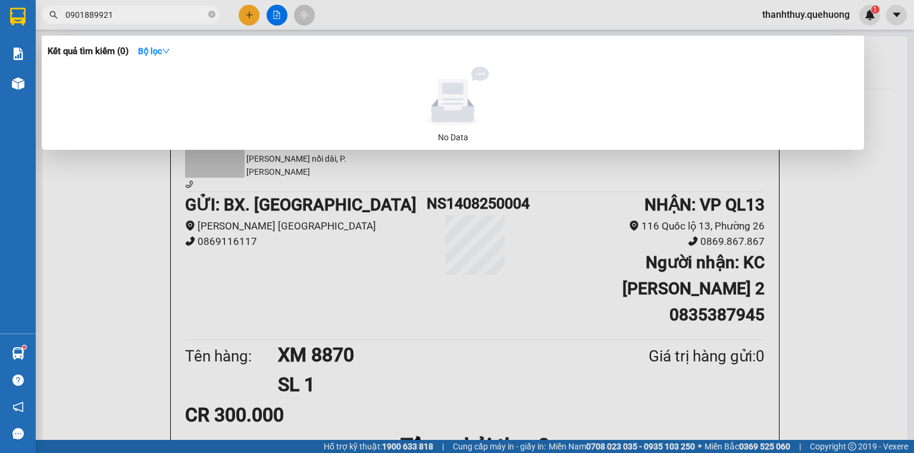
click at [161, 18] on input "0901889921" at bounding box center [135, 14] width 140 height 13
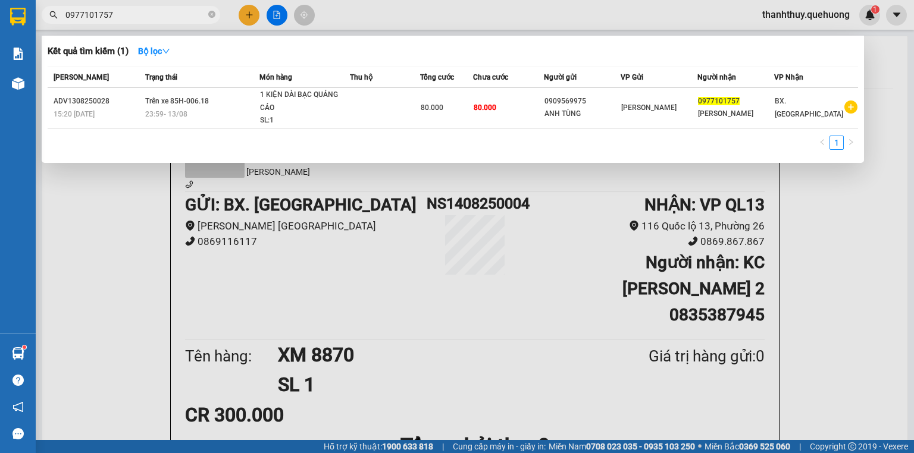
click at [145, 11] on input "0977101757" at bounding box center [135, 14] width 140 height 13
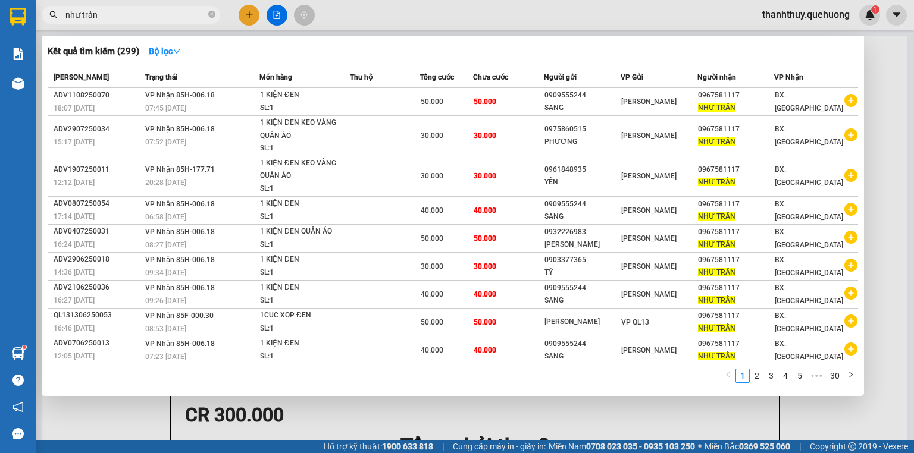
type input "như trần"
click at [246, 17] on div at bounding box center [457, 226] width 914 height 453
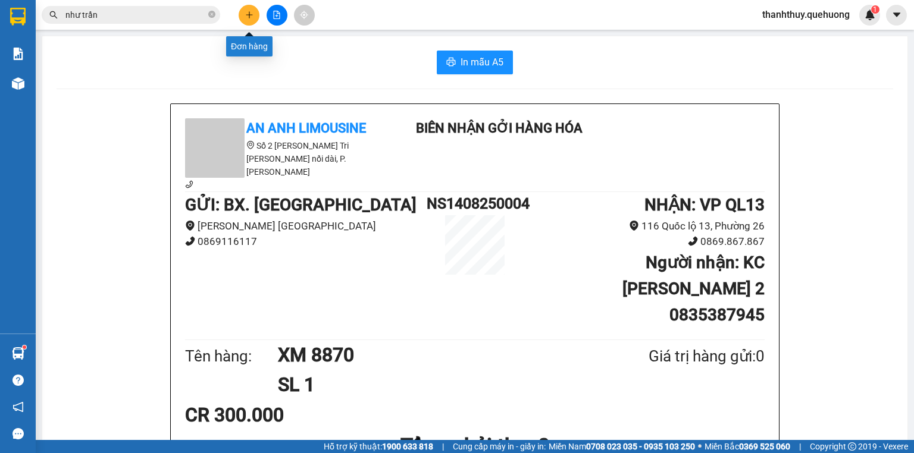
click at [246, 17] on icon "plus" at bounding box center [249, 15] width 8 height 8
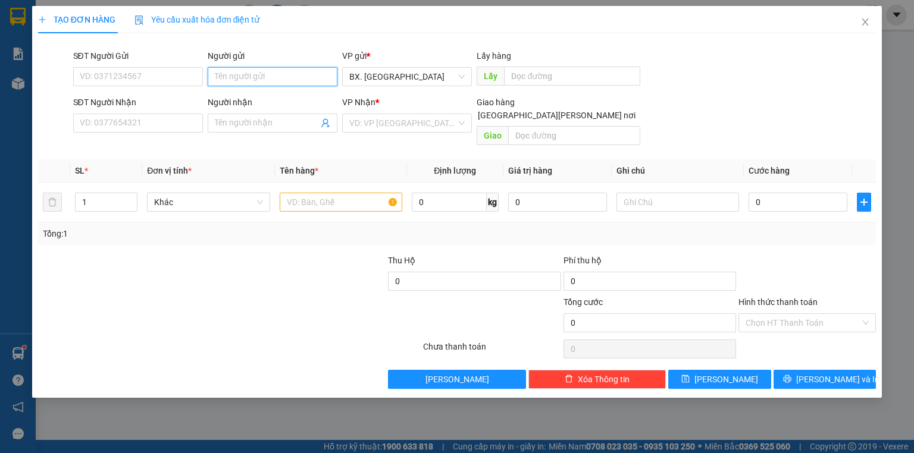
click at [256, 77] on input "Người gửi" at bounding box center [273, 76] width 130 height 19
type input "tuấn"
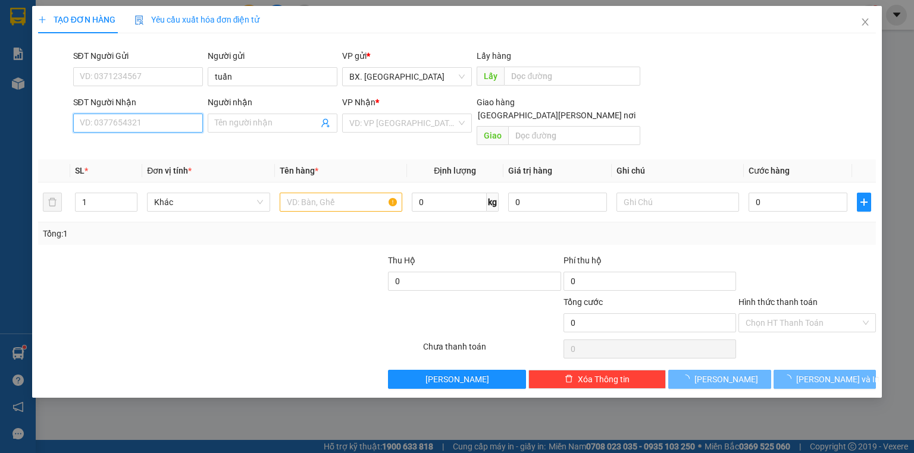
click at [127, 121] on input "SĐT Người Nhận" at bounding box center [138, 123] width 130 height 19
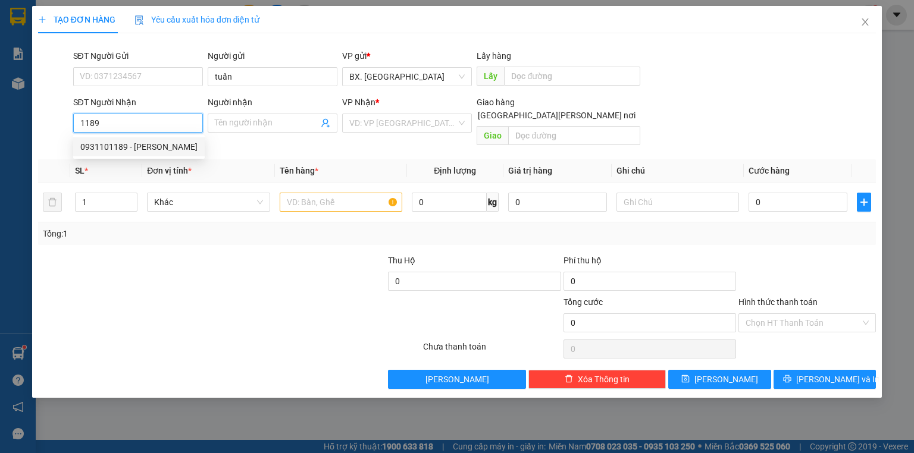
click at [124, 142] on div "0931101189 - PHƯƠNG" at bounding box center [138, 146] width 117 height 13
type input "0931101189"
type input "PHƯƠNG"
type input "80.000"
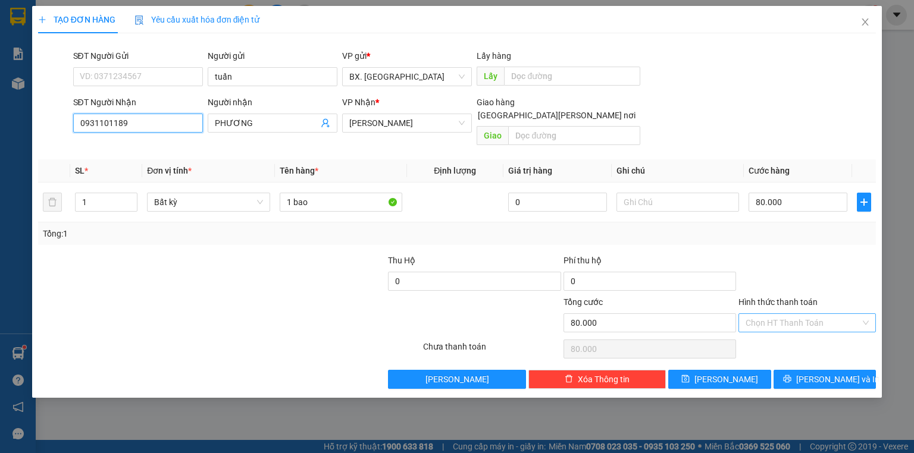
type input "0931101189"
click at [803, 314] on input "Hình thức thanh toán" at bounding box center [802, 323] width 115 height 18
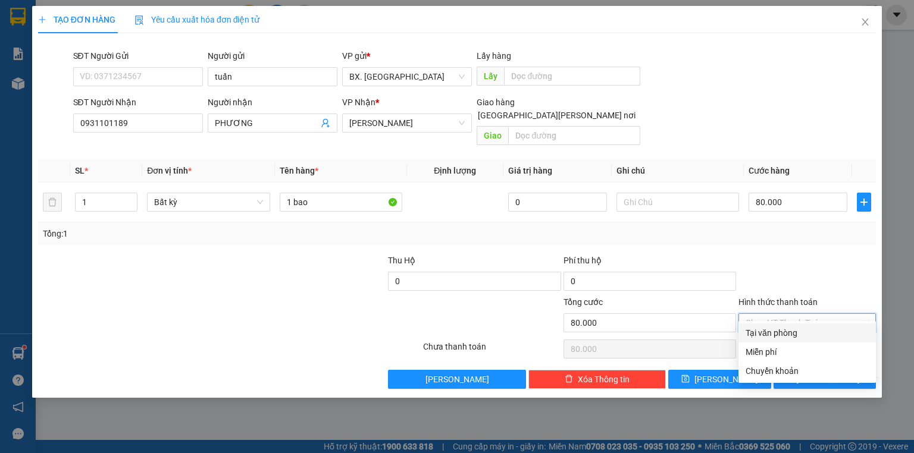
click at [792, 332] on div "Tại văn phòng" at bounding box center [806, 333] width 123 height 13
type input "0"
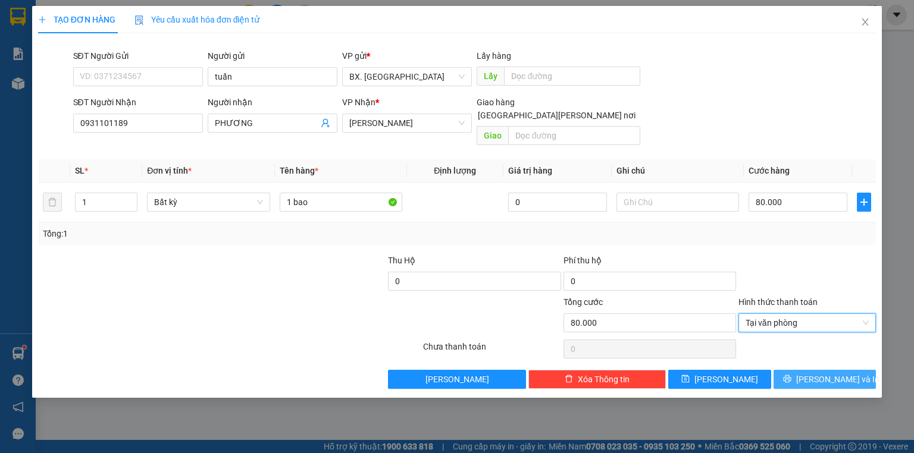
click at [793, 370] on button "[PERSON_NAME] và In" at bounding box center [824, 379] width 103 height 19
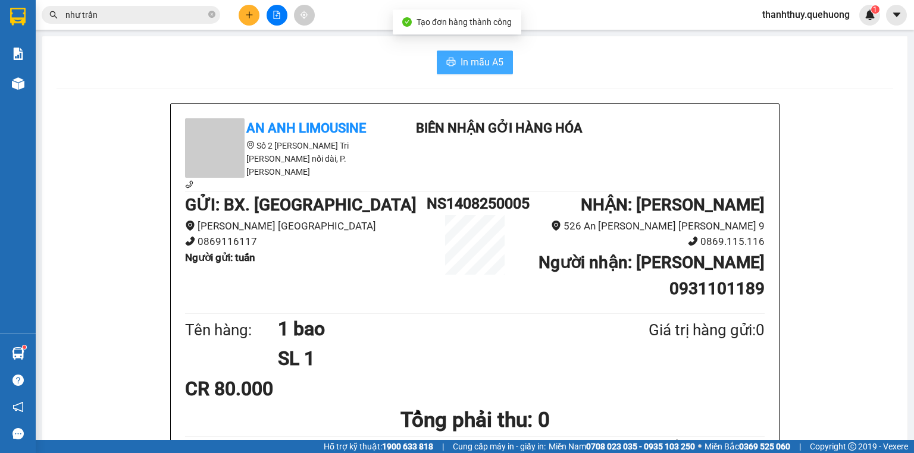
click at [461, 58] on span "In mẫu A5" at bounding box center [482, 62] width 43 height 15
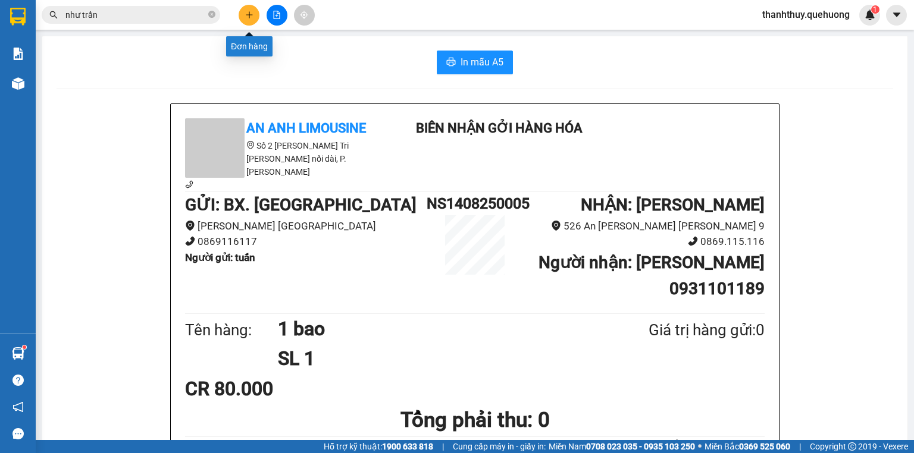
click at [250, 18] on icon "plus" at bounding box center [249, 15] width 8 height 8
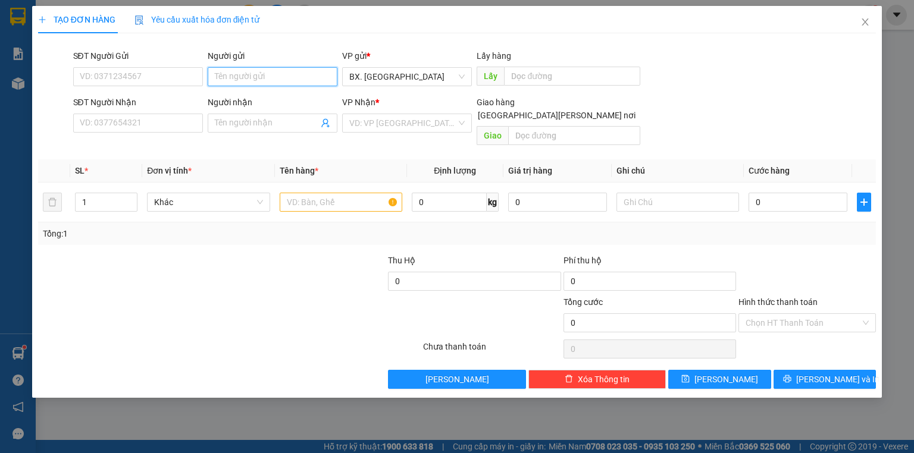
click at [250, 83] on input "Người gửi" at bounding box center [273, 76] width 130 height 19
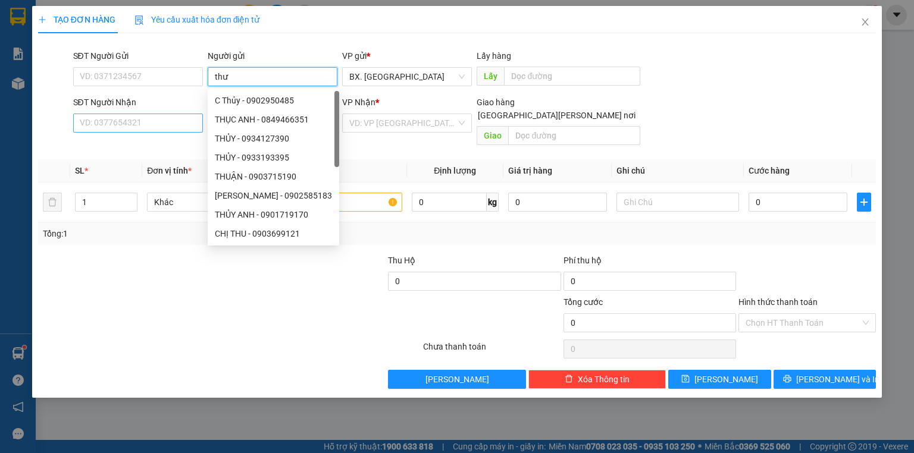
type input "thư"
click at [173, 122] on input "SĐT Người Nhận" at bounding box center [138, 123] width 130 height 19
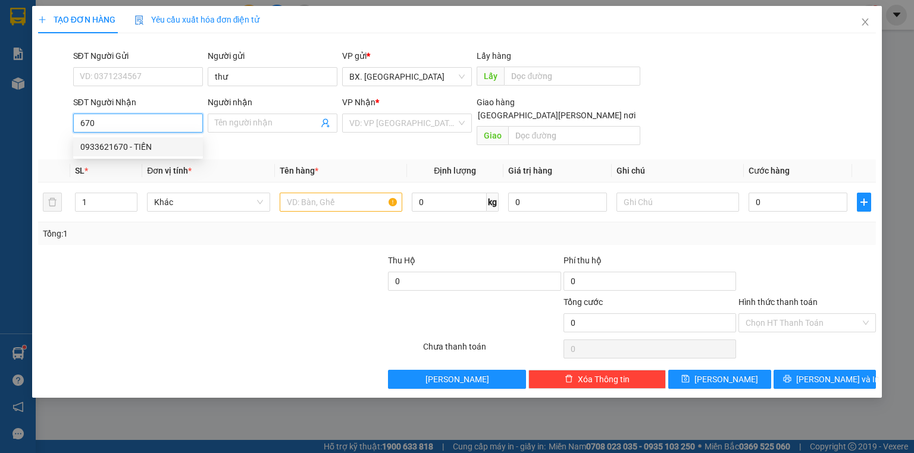
click at [117, 143] on div "0933621670 - TIẾN" at bounding box center [137, 146] width 115 height 13
type input "0933621670"
type input "TIẾN"
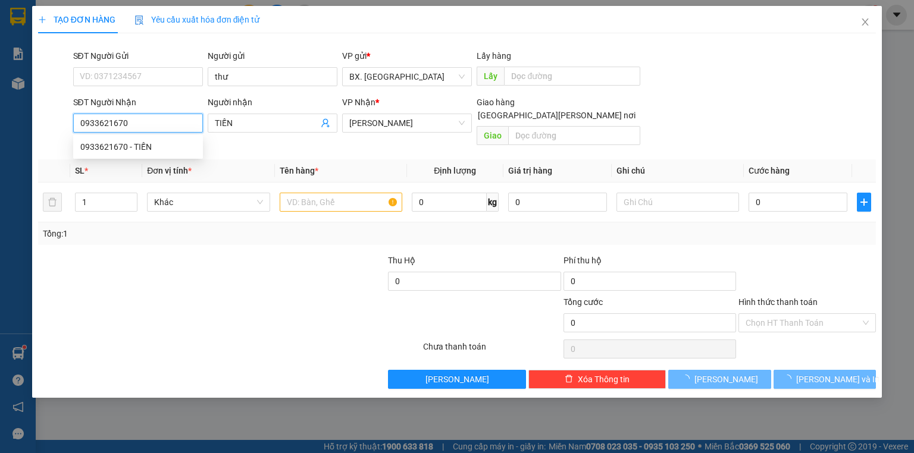
type input "100.000"
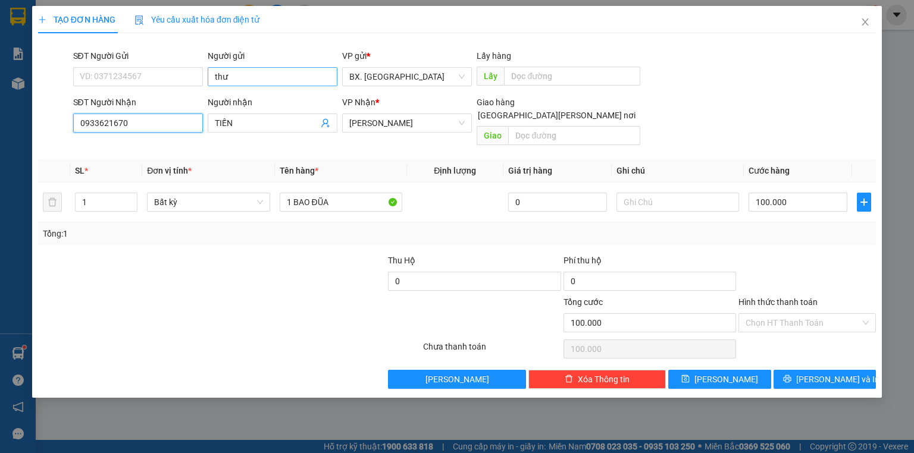
type input "0933621670"
drag, startPoint x: 261, startPoint y: 68, endPoint x: 180, endPoint y: 100, distance: 86.8
click at [180, 100] on form "SĐT Người Gửi VD: 0371234567 Người gửi thư VP gửi * BX. Ninh Sơn Lấy hàng Lấy S…" at bounding box center [457, 99] width 838 height 101
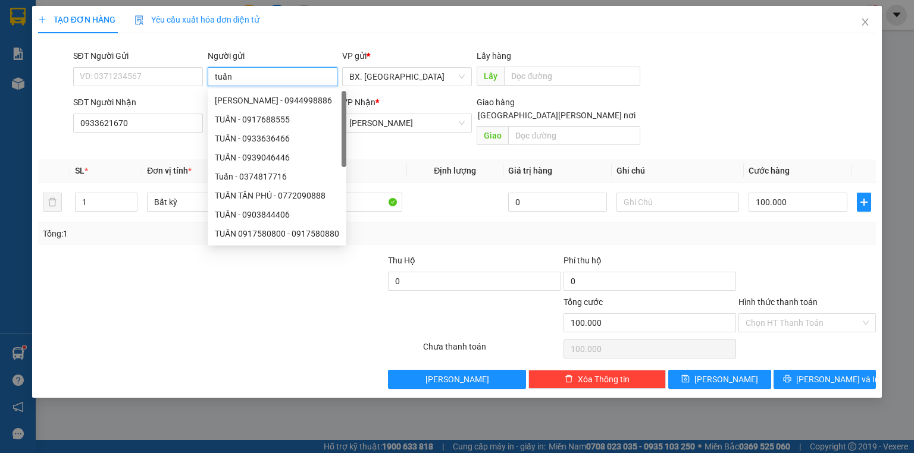
type input "tuấn"
click at [118, 257] on div at bounding box center [124, 275] width 175 height 42
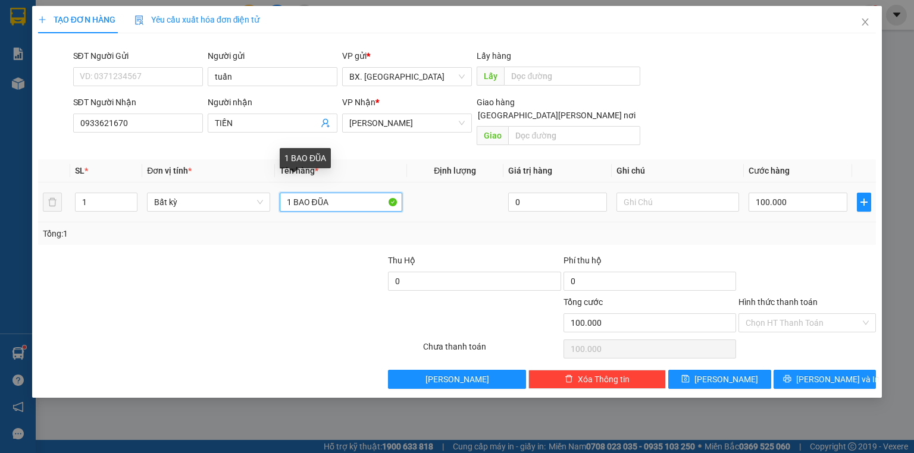
click at [350, 193] on input "1 BAO ĐŨA" at bounding box center [341, 202] width 123 height 19
type input "1 BAO xanh"
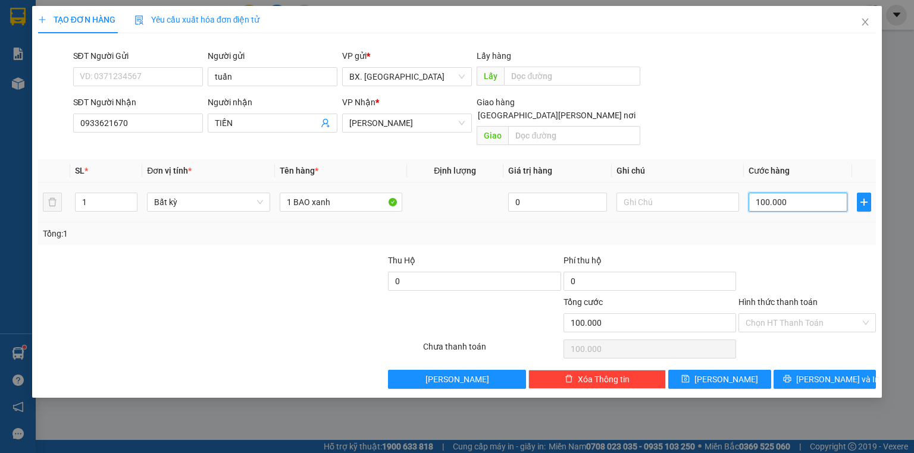
click at [780, 193] on input "100.000" at bounding box center [797, 202] width 99 height 19
type input "6"
type input "60"
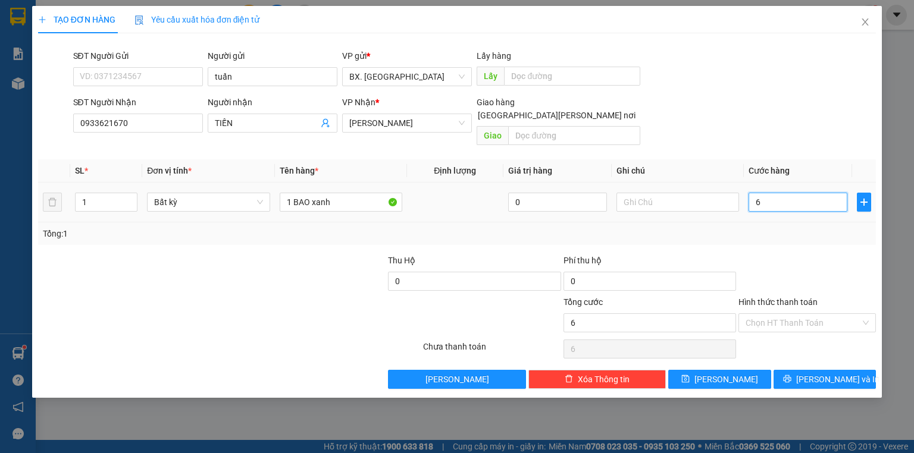
type input "60"
type input "60.000"
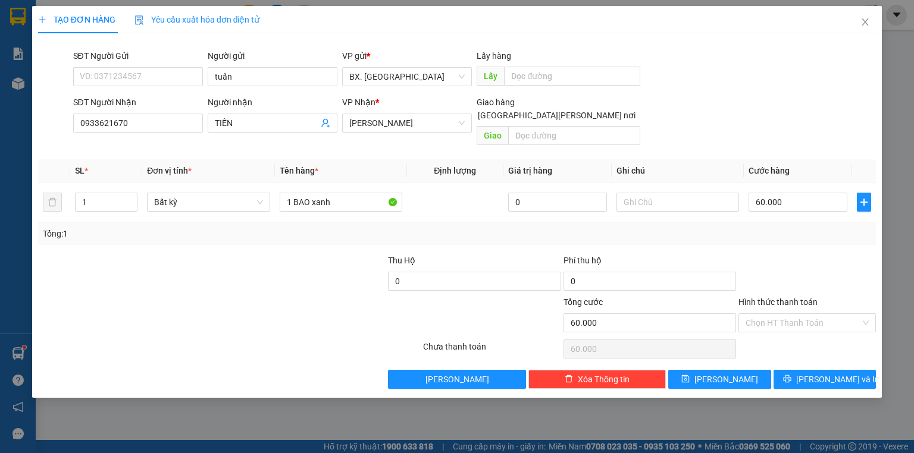
click at [765, 117] on div "SĐT Người Nhận 0933621670 Người nhận TIẾN VP Nhận * An Dương Vương Giao hàng Gi…" at bounding box center [475, 123] width 808 height 55
click at [787, 314] on input "Hình thức thanh toán" at bounding box center [802, 323] width 115 height 18
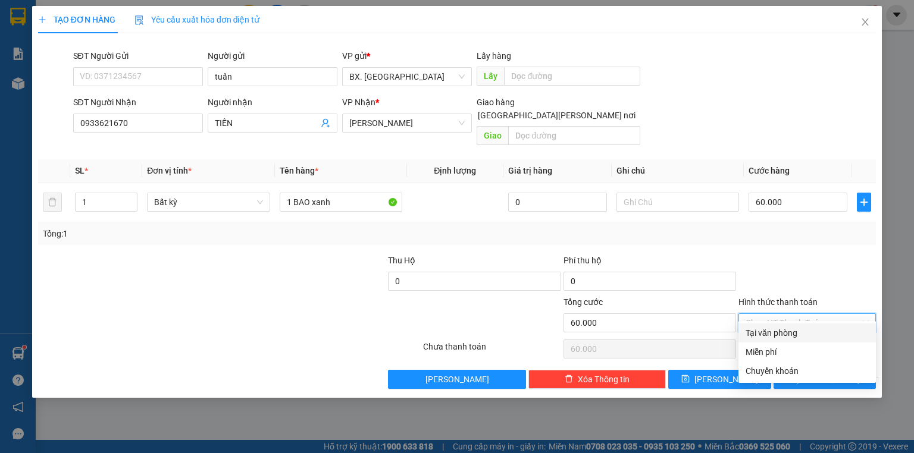
click at [791, 331] on div "Tại văn phòng" at bounding box center [806, 333] width 123 height 13
type input "0"
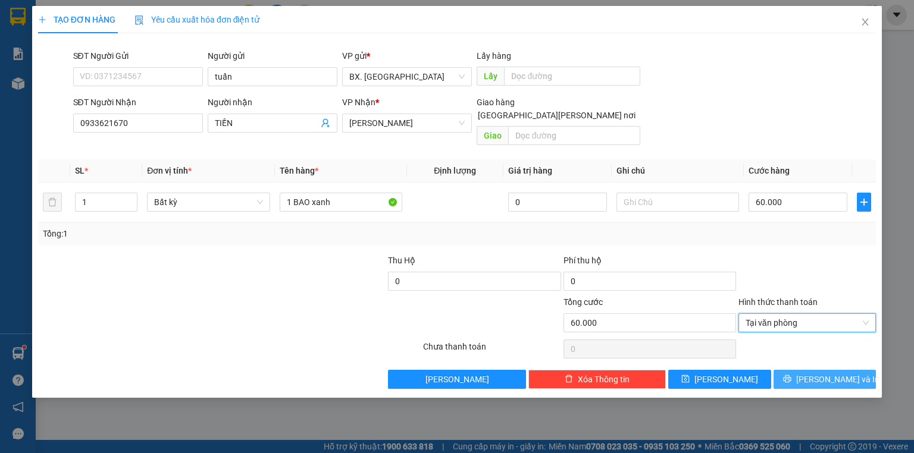
click at [800, 370] on button "[PERSON_NAME] và In" at bounding box center [824, 379] width 103 height 19
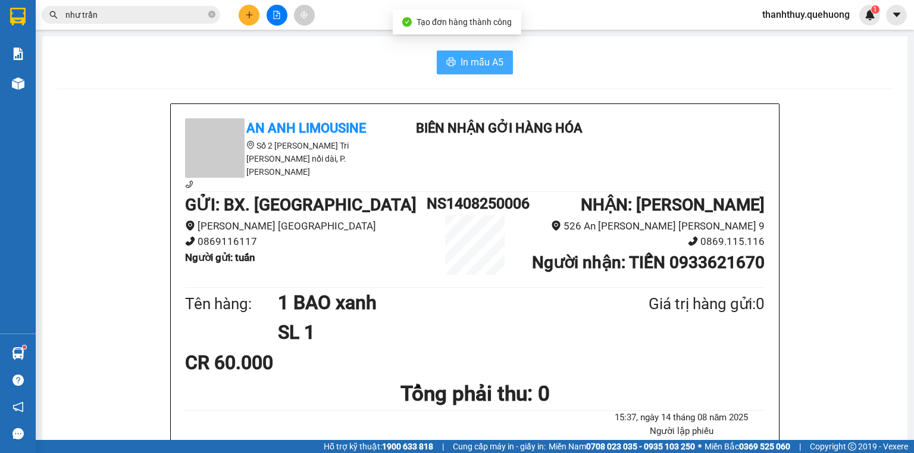
click at [468, 52] on button "In mẫu A5" at bounding box center [475, 63] width 76 height 24
